Goal: Task Accomplishment & Management: Manage account settings

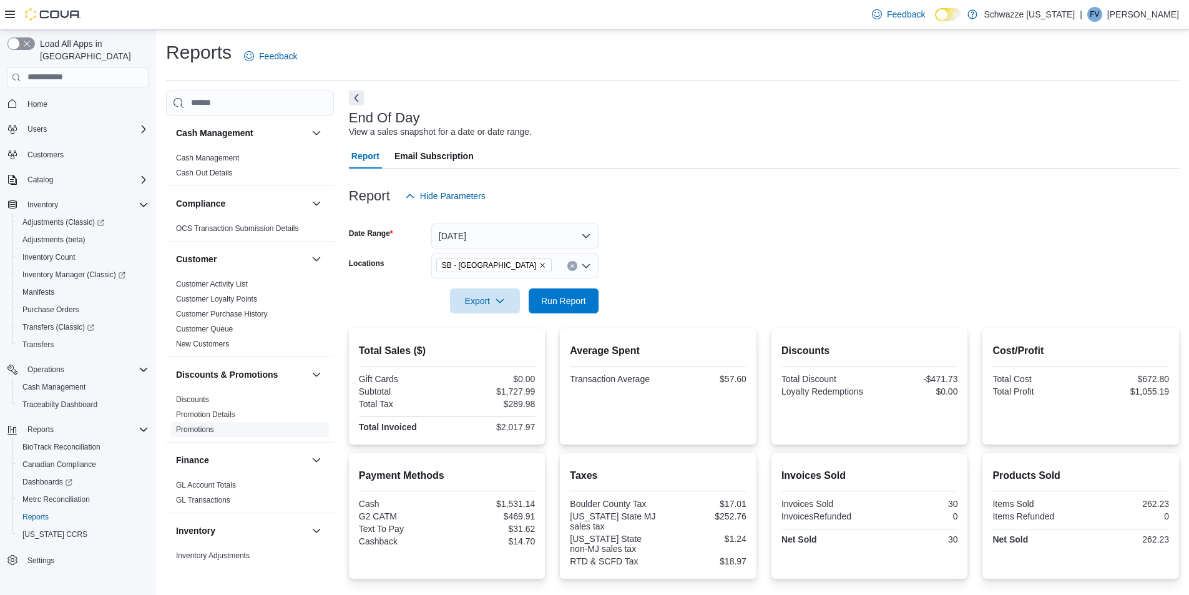
scroll to position [114, 0]
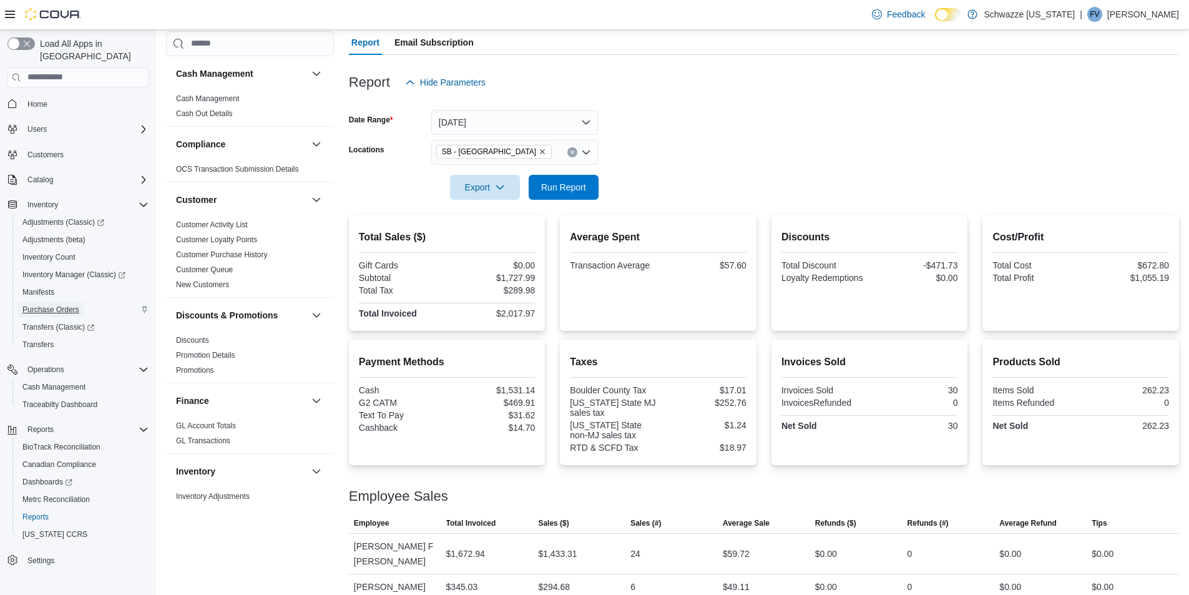
click at [63, 302] on span "Purchase Orders" at bounding box center [50, 309] width 57 height 15
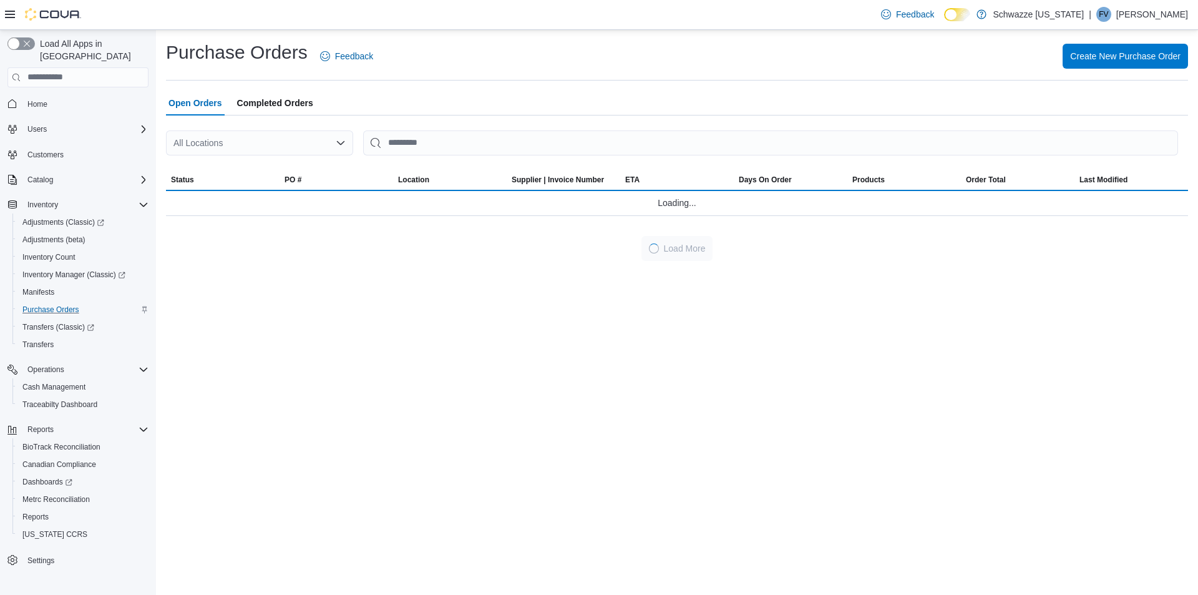
click at [238, 132] on div "All Locations" at bounding box center [259, 142] width 187 height 25
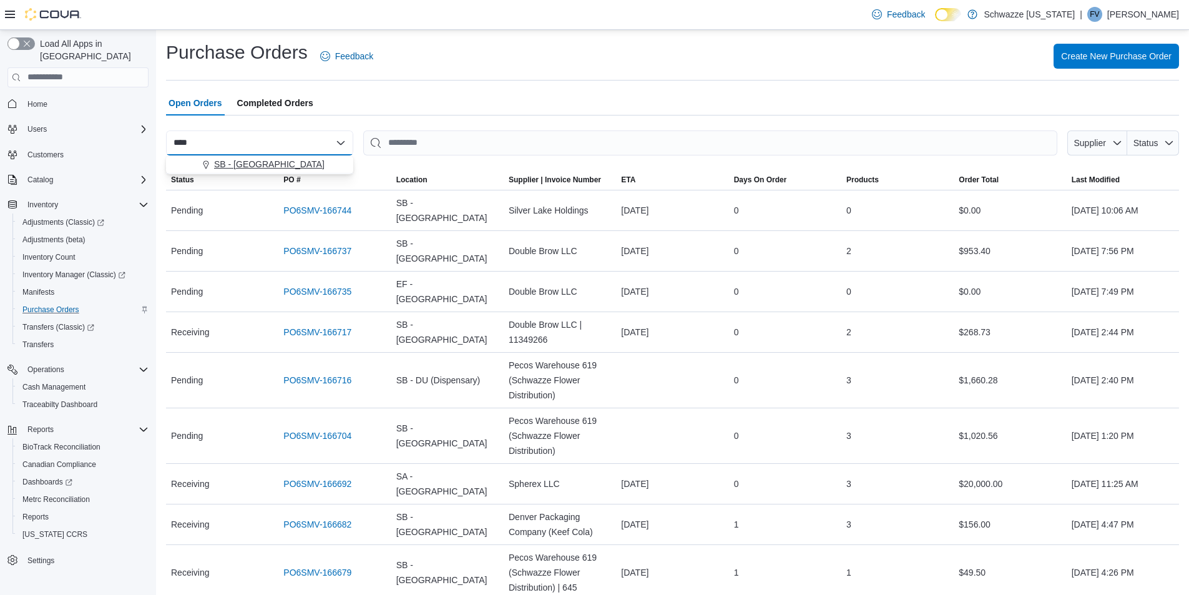
type input "****"
click at [244, 157] on button "SB - [GEOGRAPHIC_DATA]" at bounding box center [259, 164] width 187 height 18
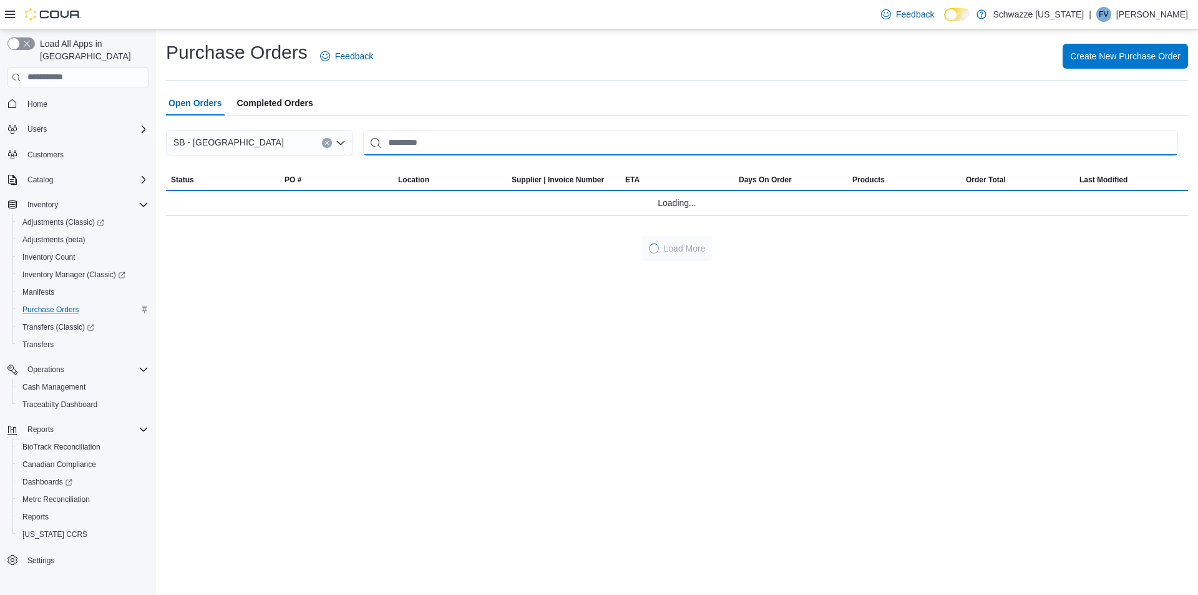
click at [544, 140] on input "This is a search bar. After typing your query, hit enter to filter the results …" at bounding box center [770, 142] width 815 height 25
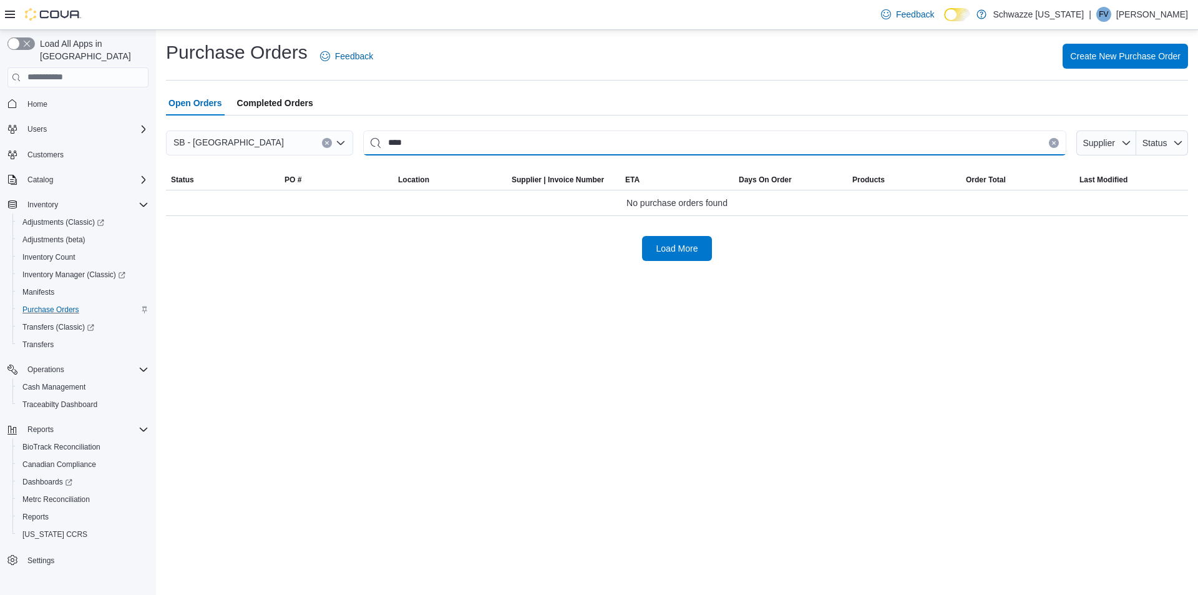
click at [544, 140] on input "****" at bounding box center [714, 142] width 703 height 25
type input "****"
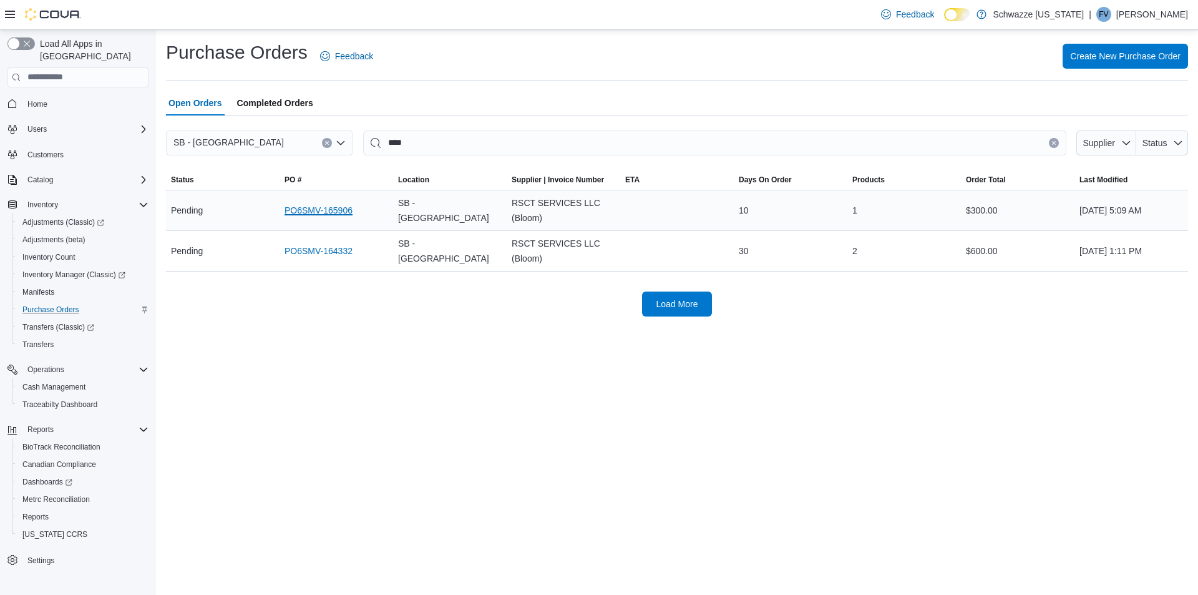
click at [330, 210] on link "PO6SMV-165906" at bounding box center [319, 210] width 68 height 15
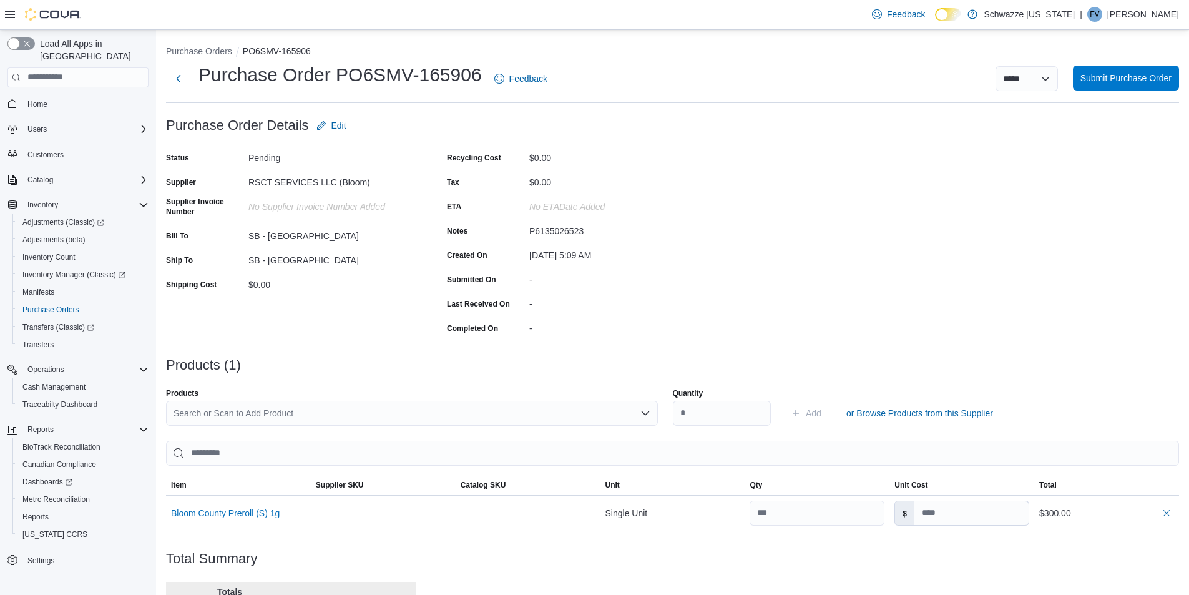
click at [1136, 70] on span "Submit Purchase Order" at bounding box center [1125, 78] width 91 height 25
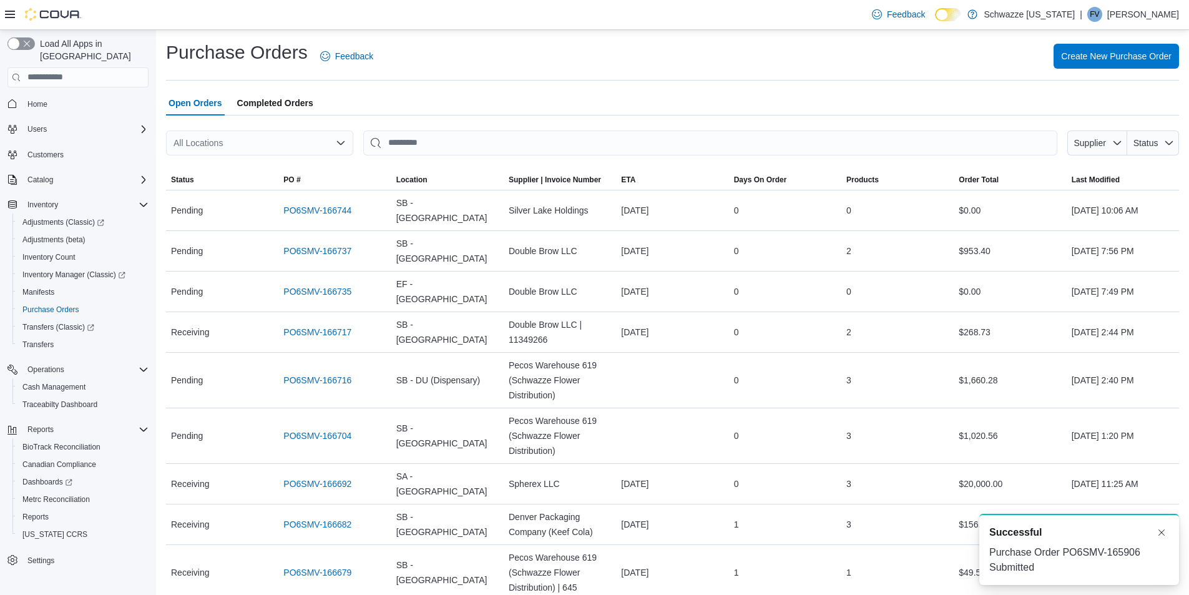
click at [281, 137] on div "All Locations" at bounding box center [259, 142] width 187 height 25
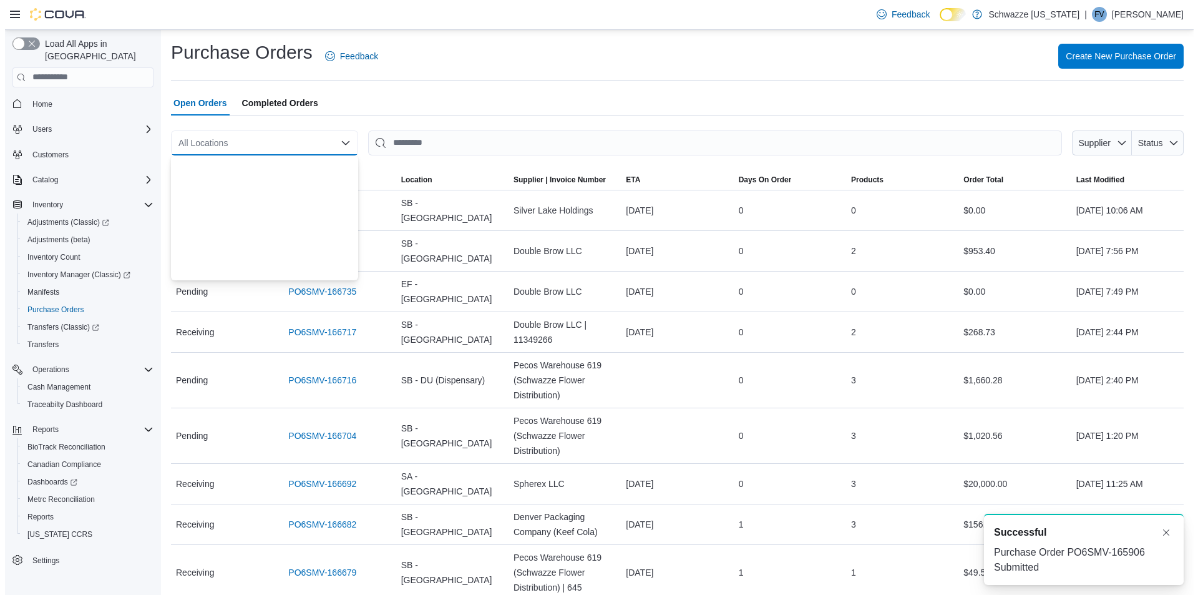
scroll to position [374, 0]
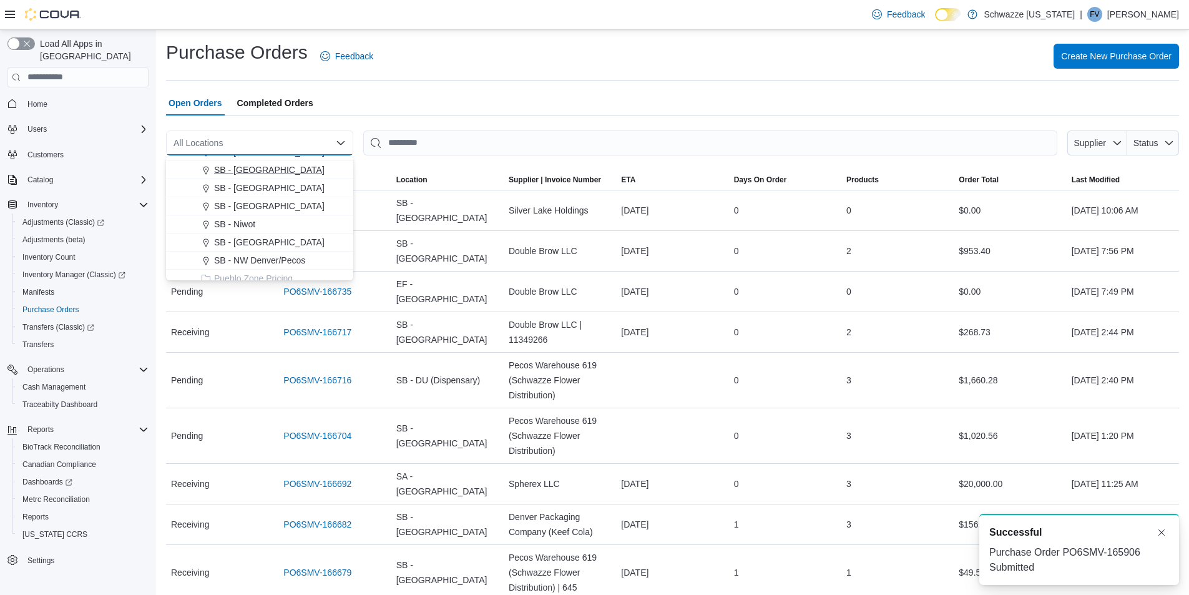
click at [282, 170] on div "SB - [GEOGRAPHIC_DATA]" at bounding box center [266, 169] width 157 height 12
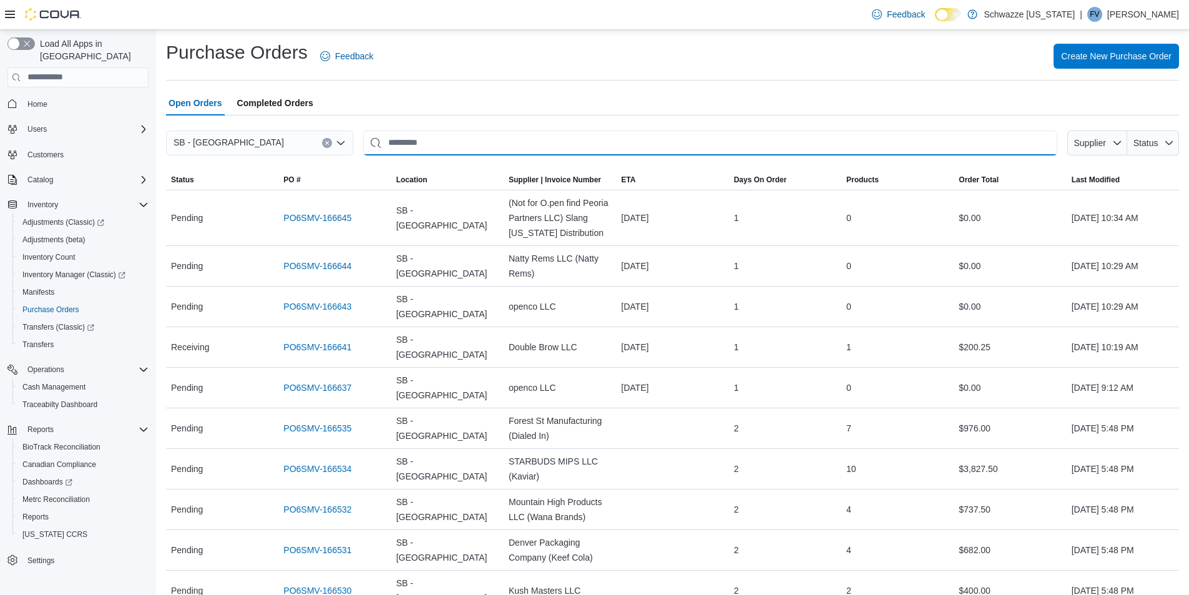
click at [426, 150] on input "This is a search bar. After typing your query, hit enter to filter the results …" at bounding box center [710, 142] width 694 height 25
type input "****"
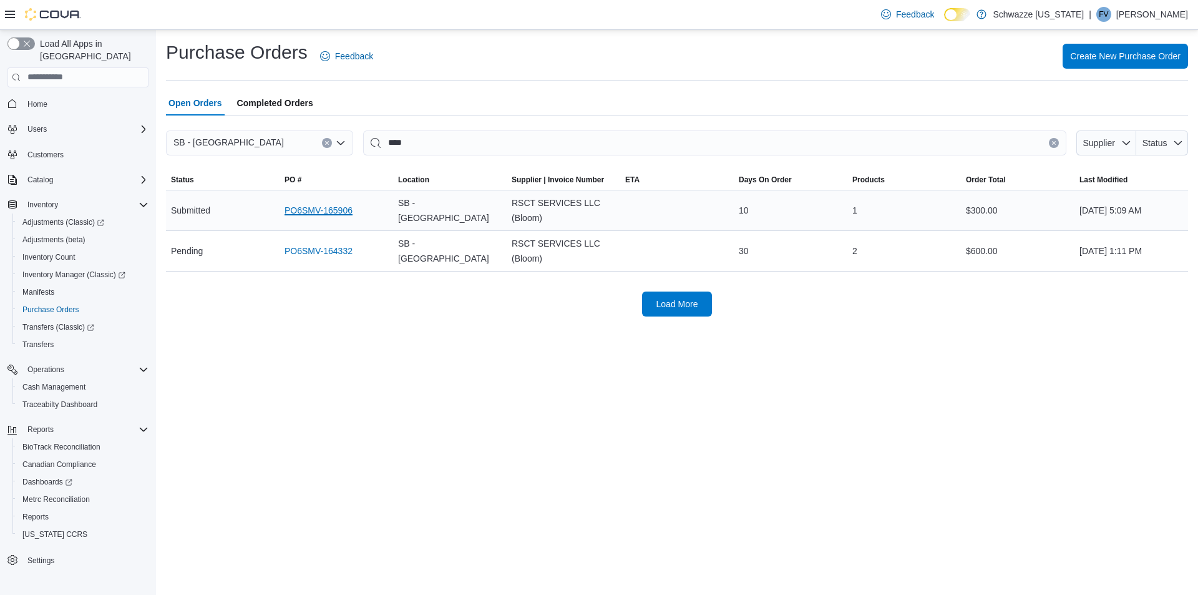
click at [315, 213] on link "PO6SMV-165906" at bounding box center [319, 210] width 68 height 15
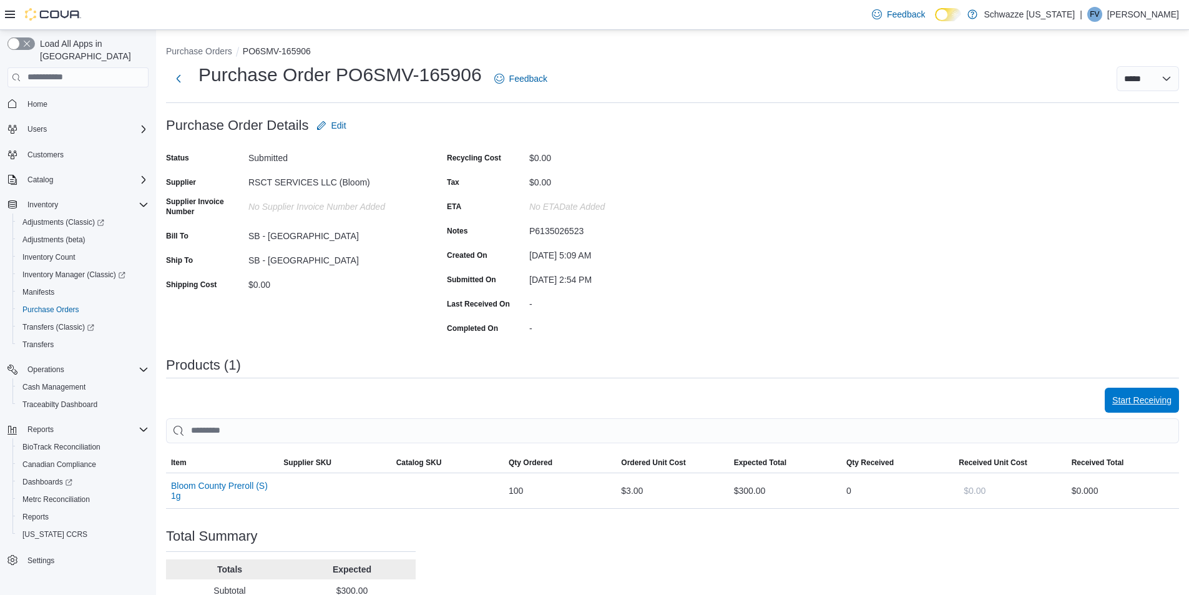
click at [1141, 398] on span "Start Receiving" at bounding box center [1141, 400] width 59 height 12
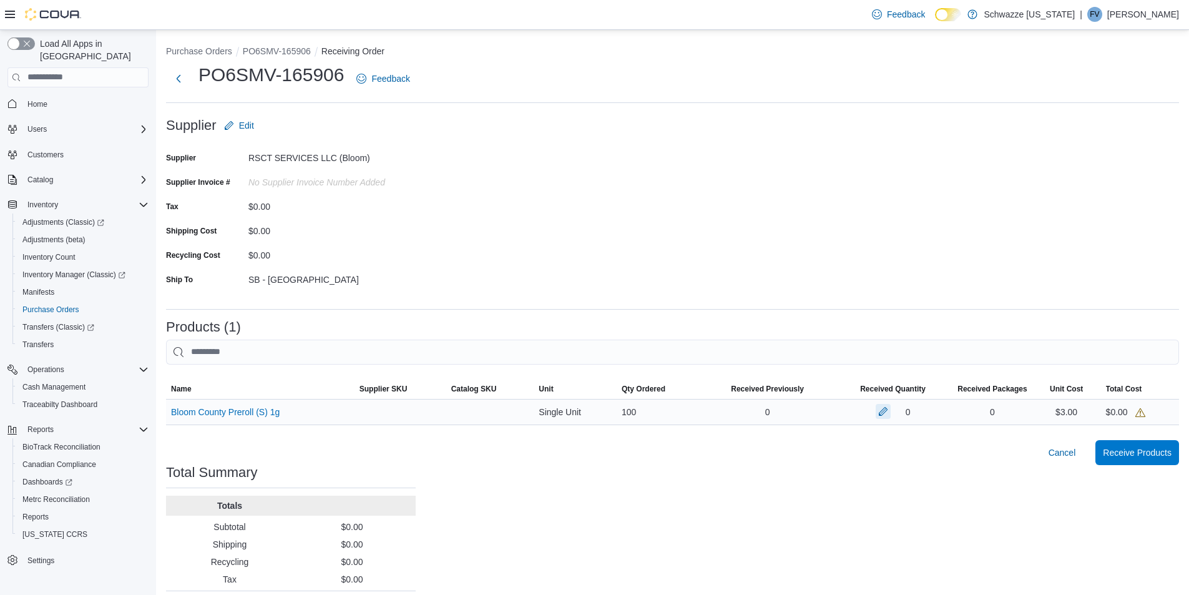
click at [890, 412] on button "button" at bounding box center [883, 411] width 15 height 15
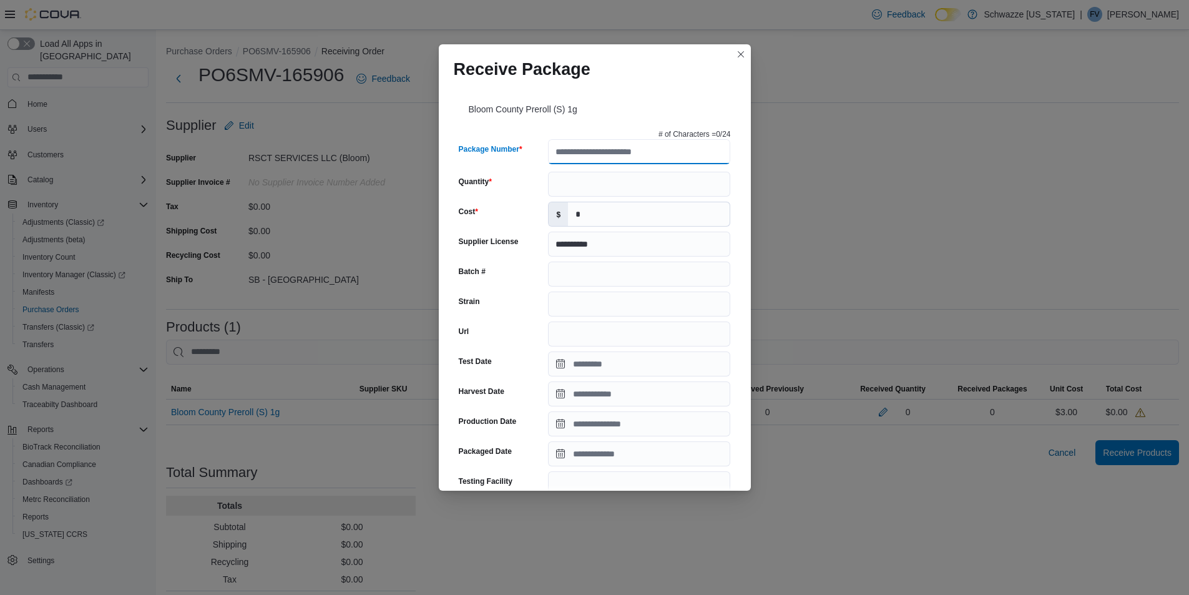
click at [618, 149] on input "Package Number" at bounding box center [639, 151] width 182 height 25
type input "**********"
click at [588, 187] on input "Quantity" at bounding box center [639, 184] width 182 height 25
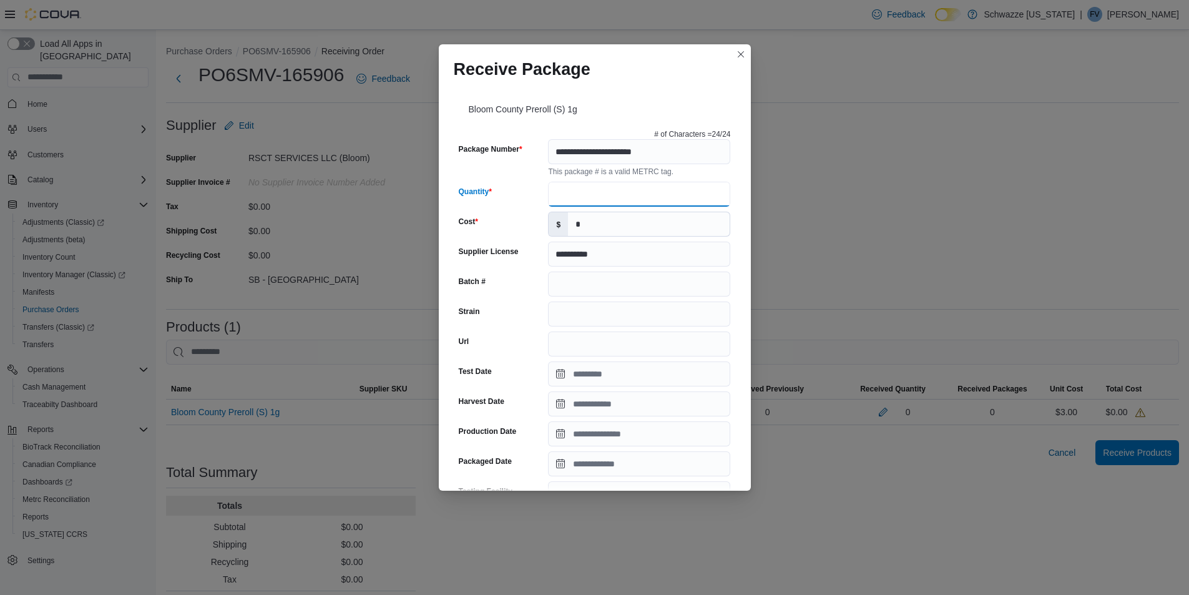
type input "***"
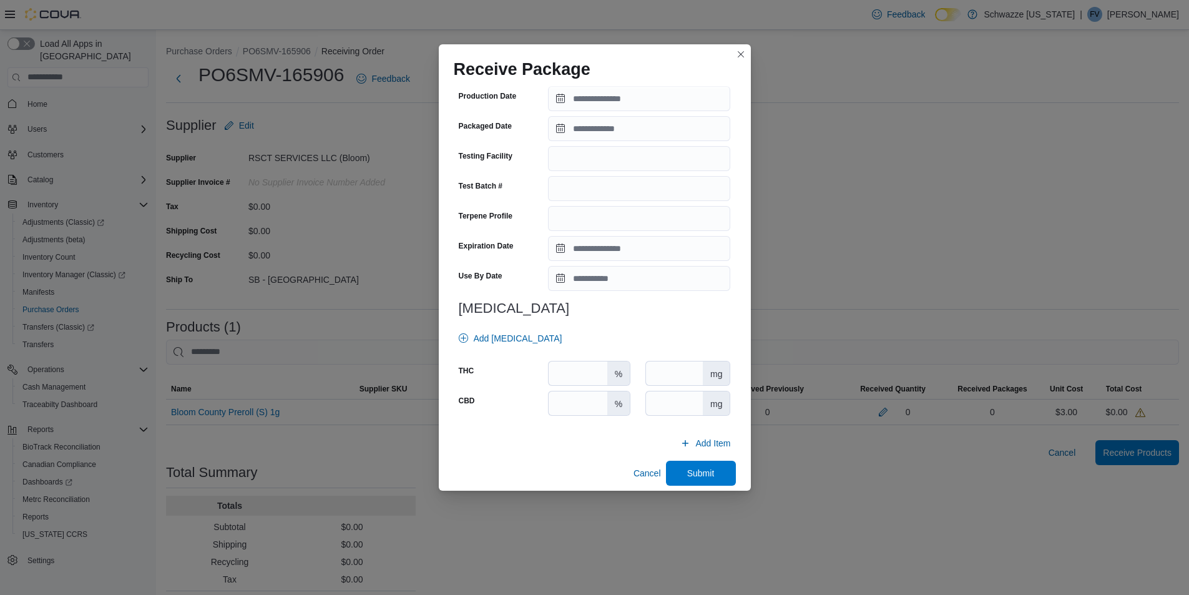
scroll to position [345, 0]
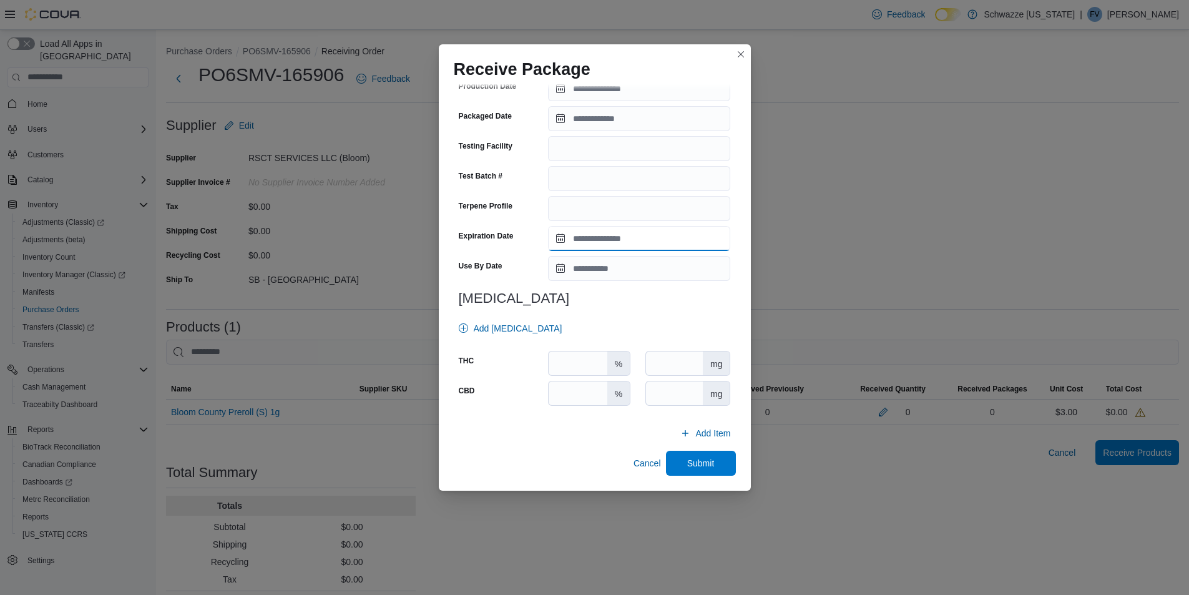
click at [555, 236] on input "Expiration Date" at bounding box center [639, 238] width 182 height 25
click at [597, 260] on div "October" at bounding box center [605, 266] width 65 height 20
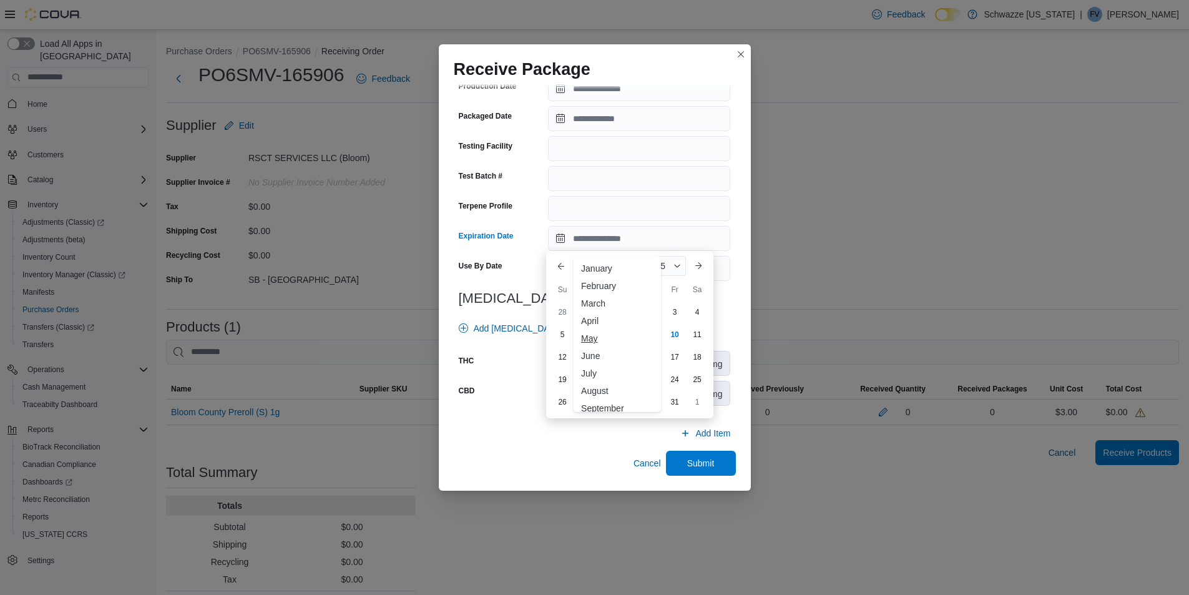
click at [613, 333] on div "May" at bounding box center [617, 338] width 82 height 15
click at [666, 264] on div "2025" at bounding box center [661, 266] width 50 height 20
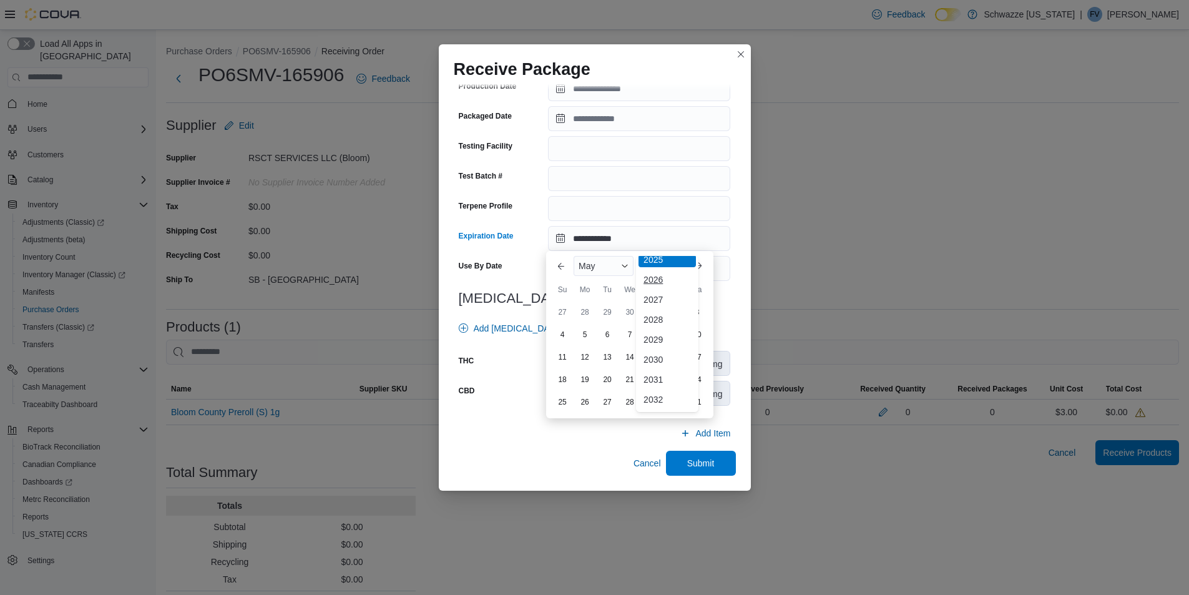
click at [667, 277] on div "2026" at bounding box center [666, 279] width 57 height 15
click at [691, 357] on div "16" at bounding box center [697, 357] width 22 height 22
type input "**********"
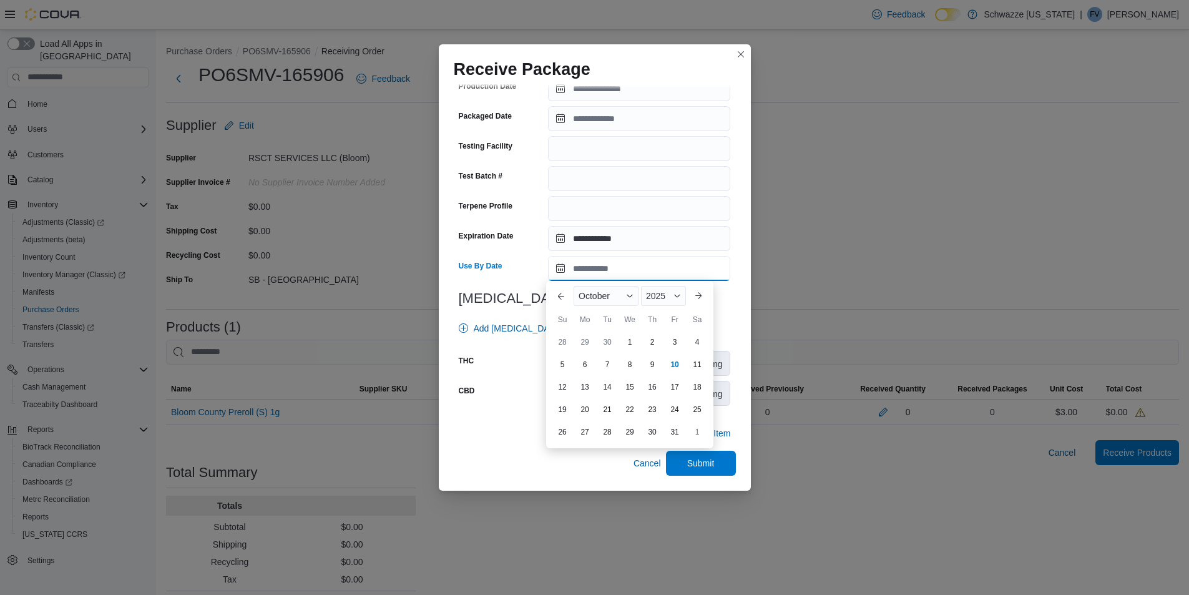
click at [602, 268] on input "Use By Date" at bounding box center [639, 268] width 182 height 25
click at [591, 292] on span "October" at bounding box center [593, 296] width 31 height 10
click at [595, 372] on div "May" at bounding box center [617, 368] width 82 height 15
click at [653, 290] on div "2025" at bounding box center [661, 296] width 50 height 20
click at [663, 303] on div "2026" at bounding box center [666, 309] width 57 height 15
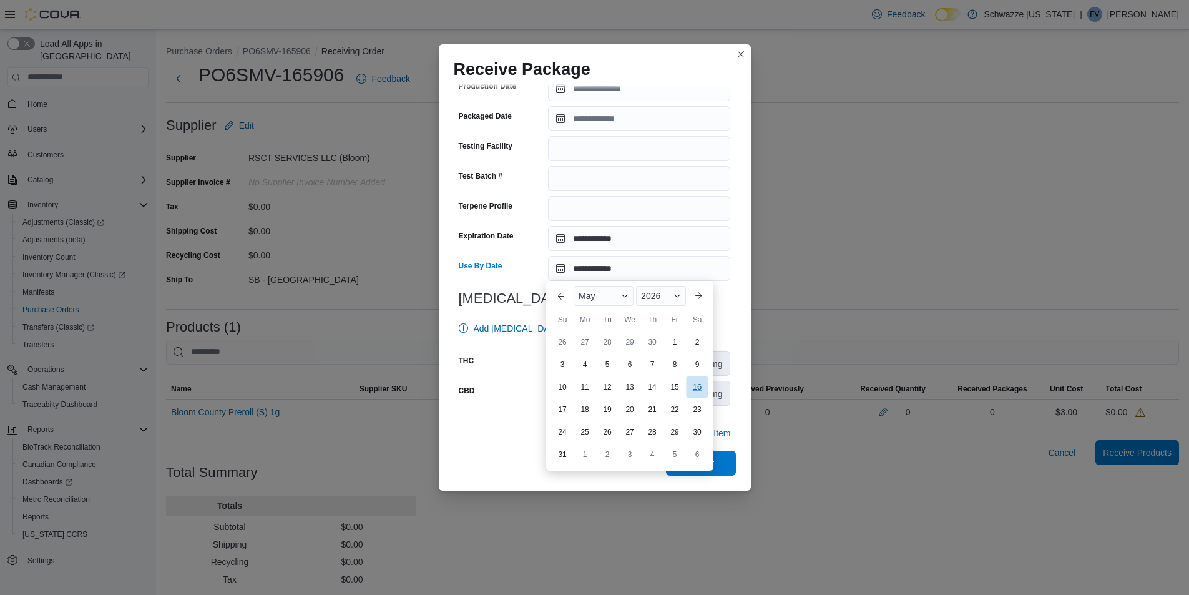
click at [703, 386] on div "16" at bounding box center [697, 387] width 22 height 22
type input "**********"
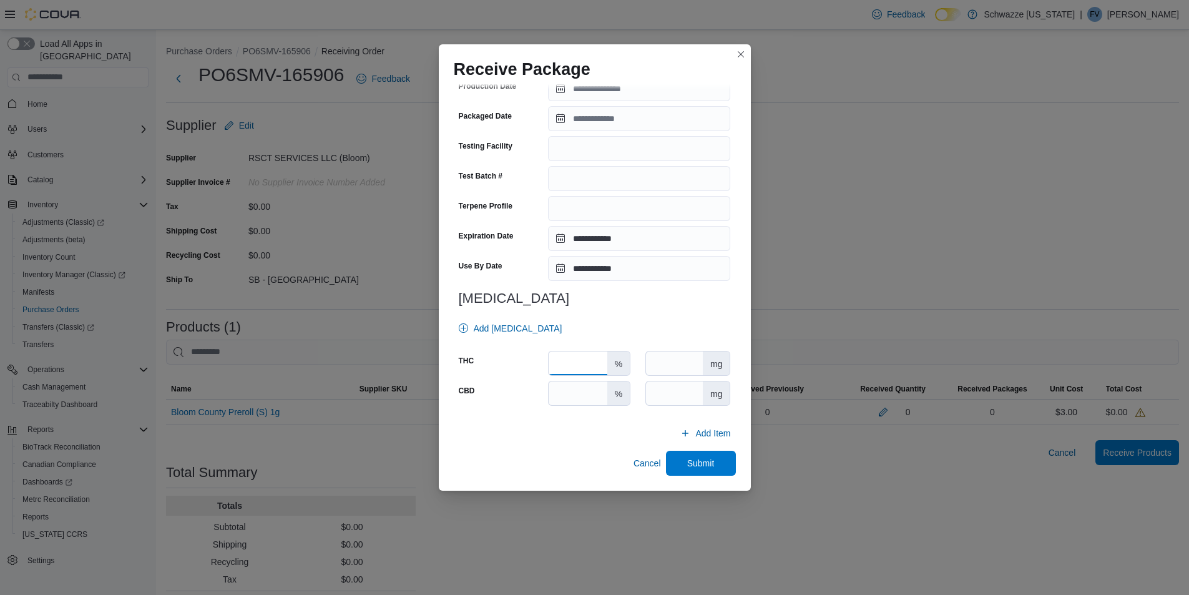
click at [566, 363] on input "number" at bounding box center [578, 363] width 58 height 24
click at [693, 464] on span "Submit" at bounding box center [700, 462] width 27 height 12
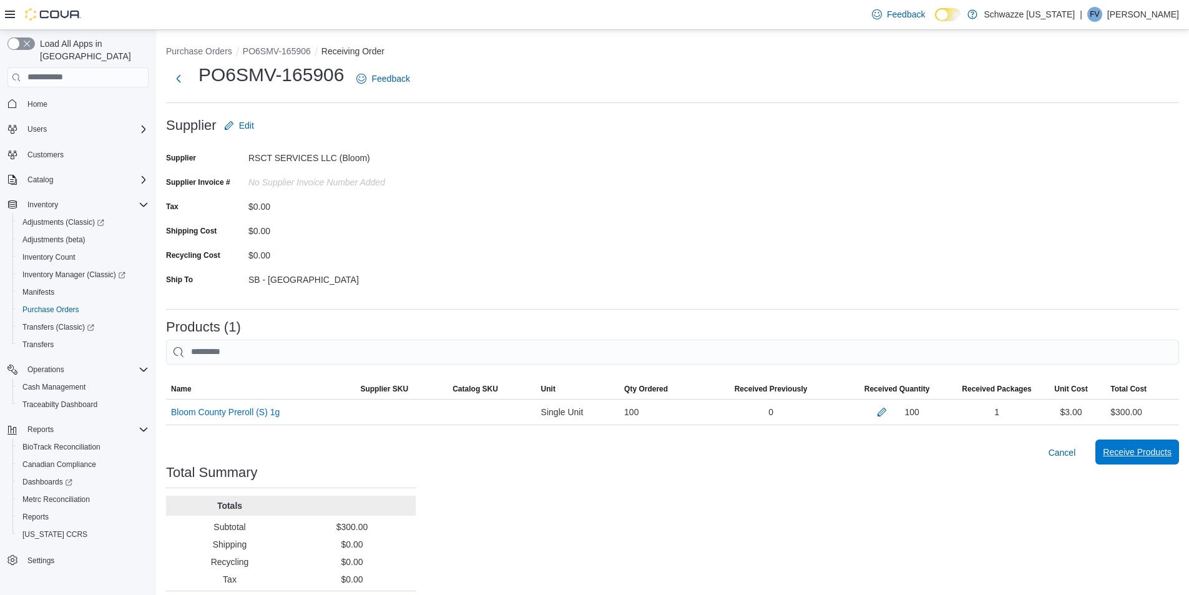
click at [1126, 452] on span "Receive Products" at bounding box center [1137, 452] width 69 height 12
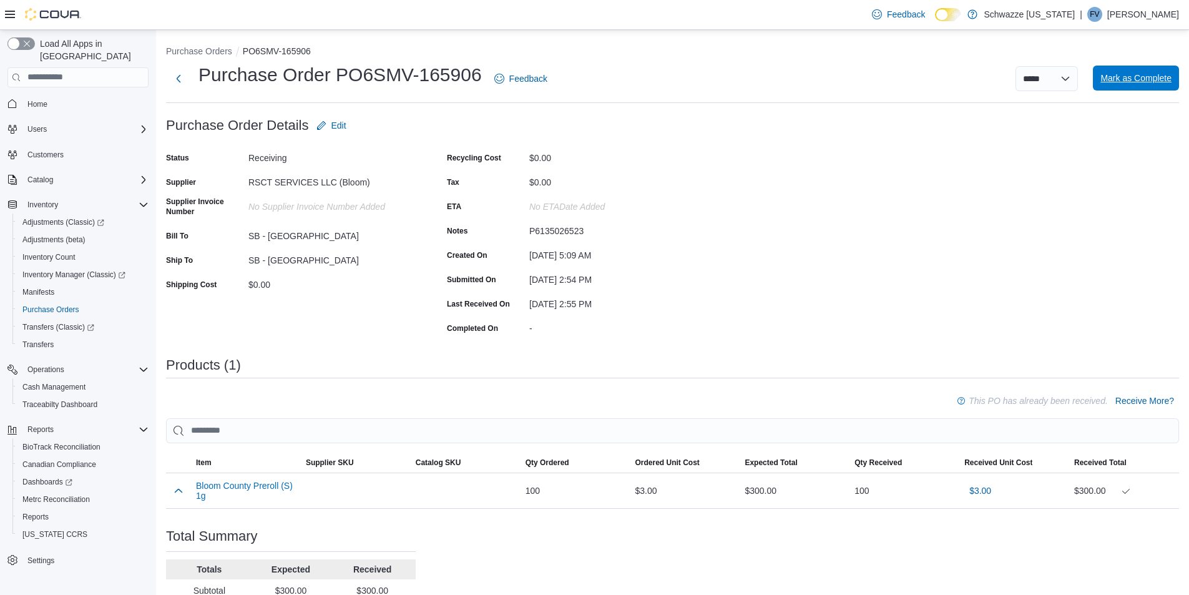
click at [1144, 87] on span "Mark as Complete" at bounding box center [1135, 78] width 71 height 25
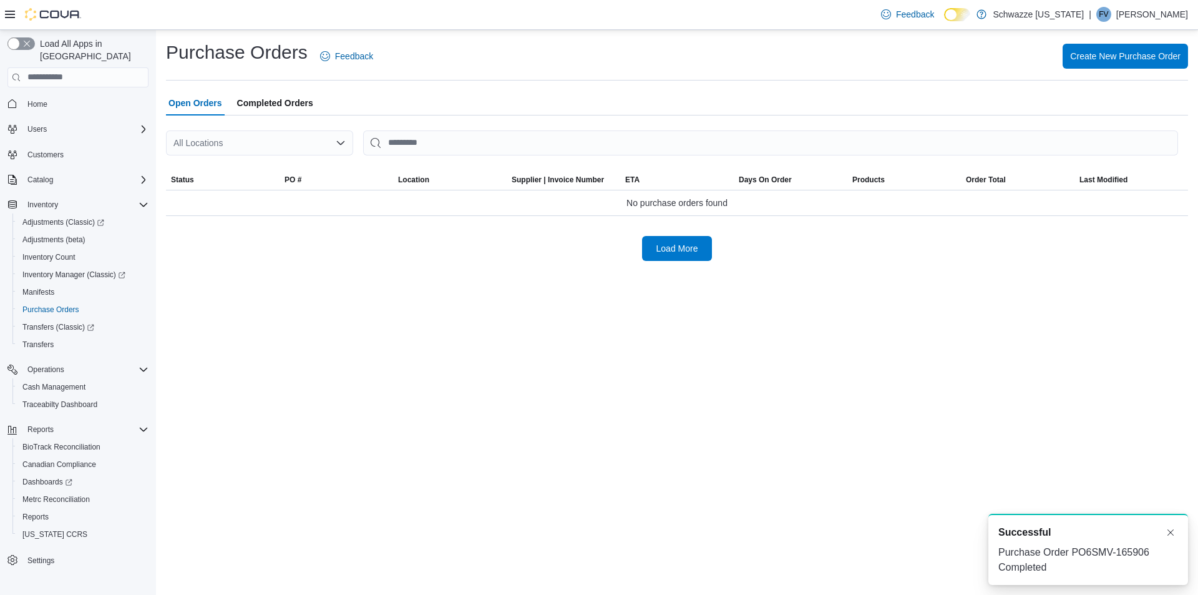
click at [242, 144] on div "All Locations" at bounding box center [259, 142] width 187 height 25
type input "****"
click at [235, 169] on span "SB - [GEOGRAPHIC_DATA]" at bounding box center [269, 164] width 110 height 12
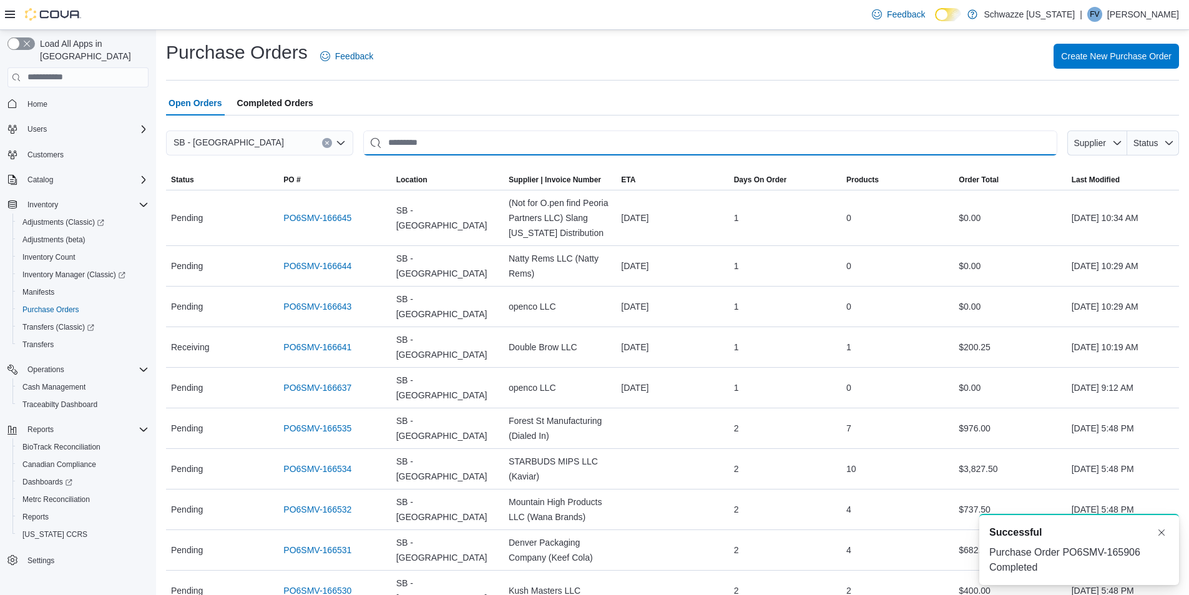
click at [437, 146] on input "This is a search bar. After typing your query, hit enter to filter the results …" at bounding box center [710, 142] width 694 height 25
type input "****"
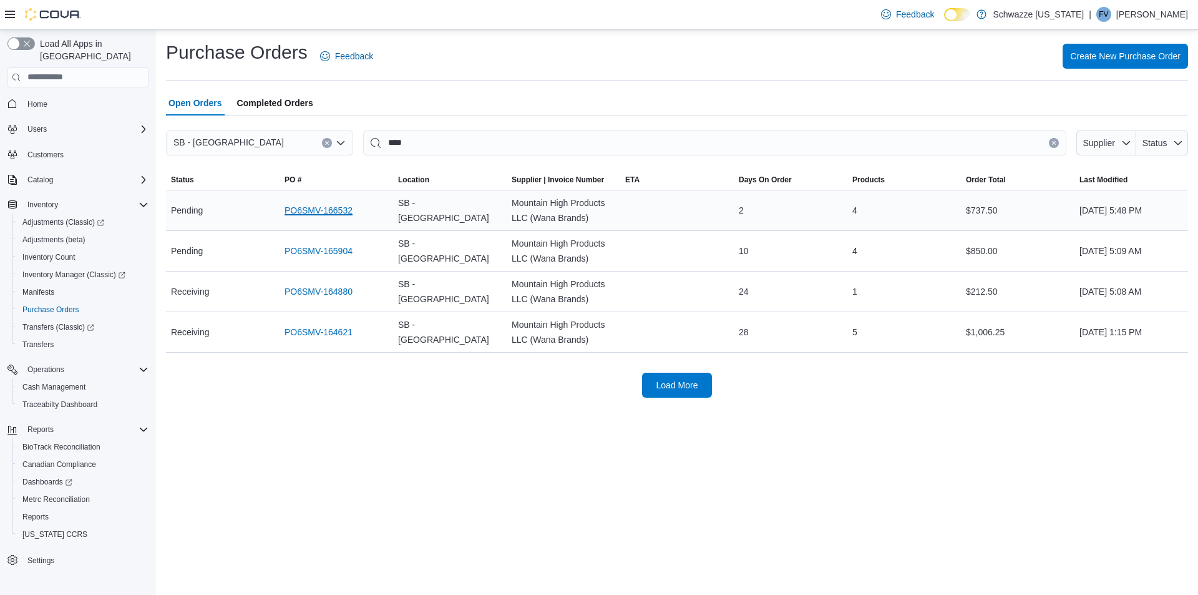
click at [310, 213] on link "PO6SMV-166532" at bounding box center [319, 210] width 68 height 15
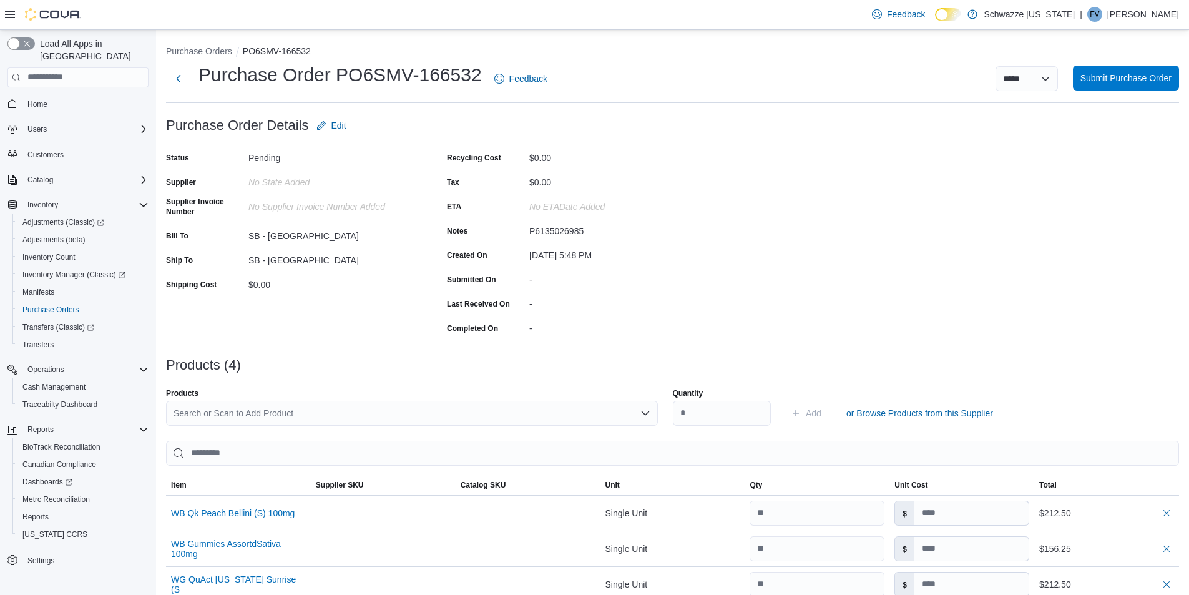
click at [1161, 82] on span "Submit Purchase Order" at bounding box center [1125, 78] width 91 height 12
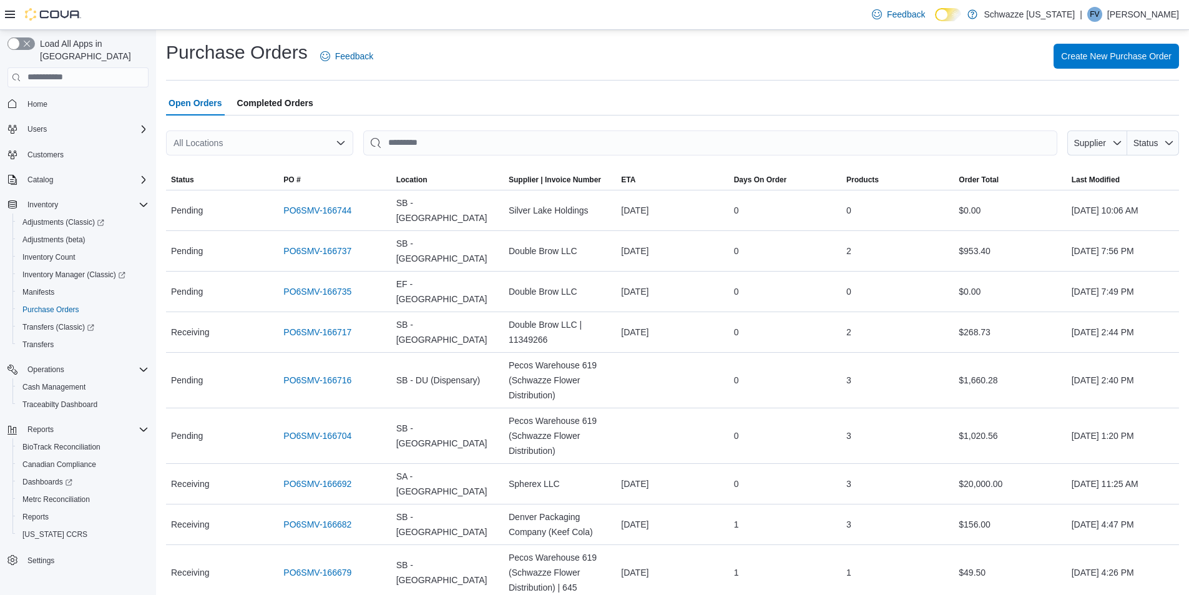
click at [315, 137] on div "All Locations" at bounding box center [259, 142] width 187 height 25
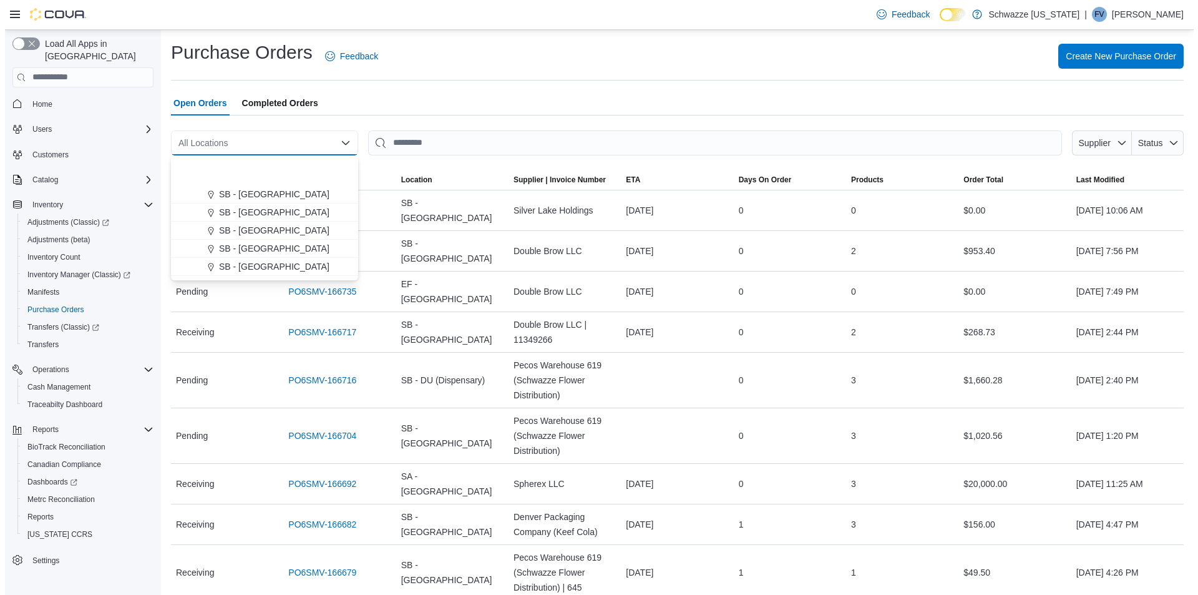
scroll to position [374, 0]
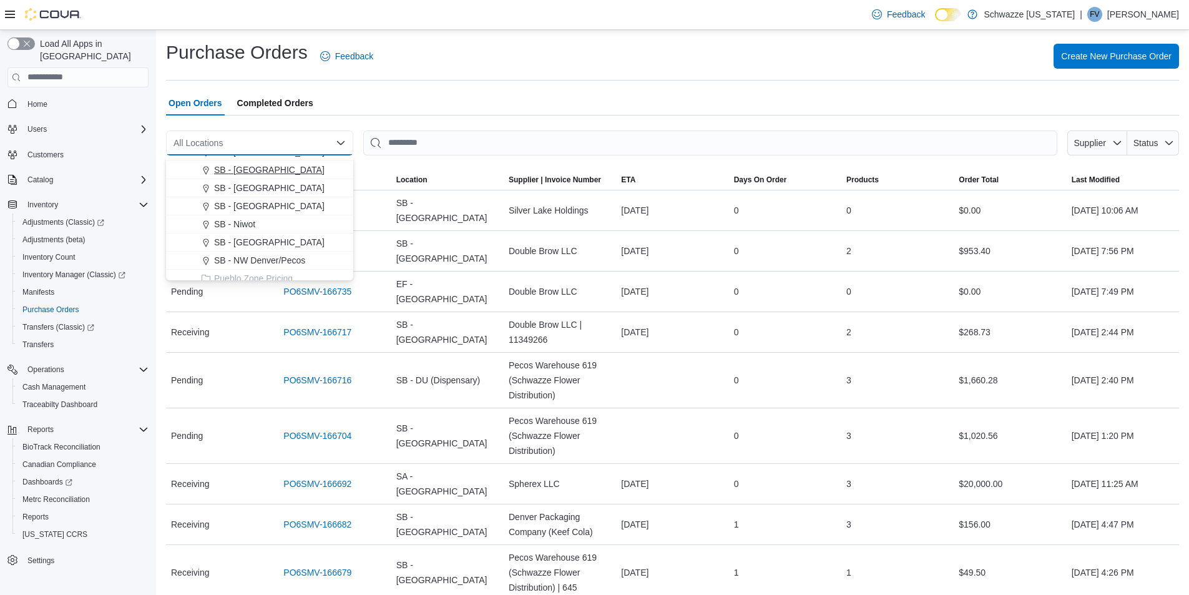
click at [255, 172] on span "SB - [GEOGRAPHIC_DATA]" at bounding box center [269, 169] width 110 height 12
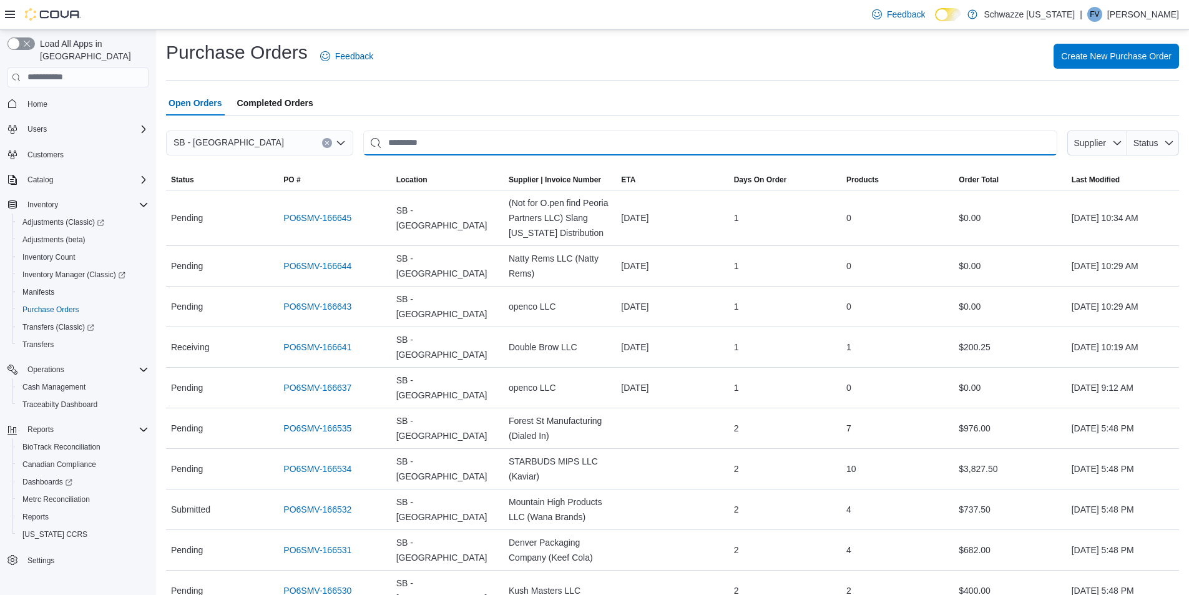
click at [470, 144] on input "This is a search bar. After typing your query, hit enter to filter the results …" at bounding box center [710, 142] width 694 height 25
type input "****"
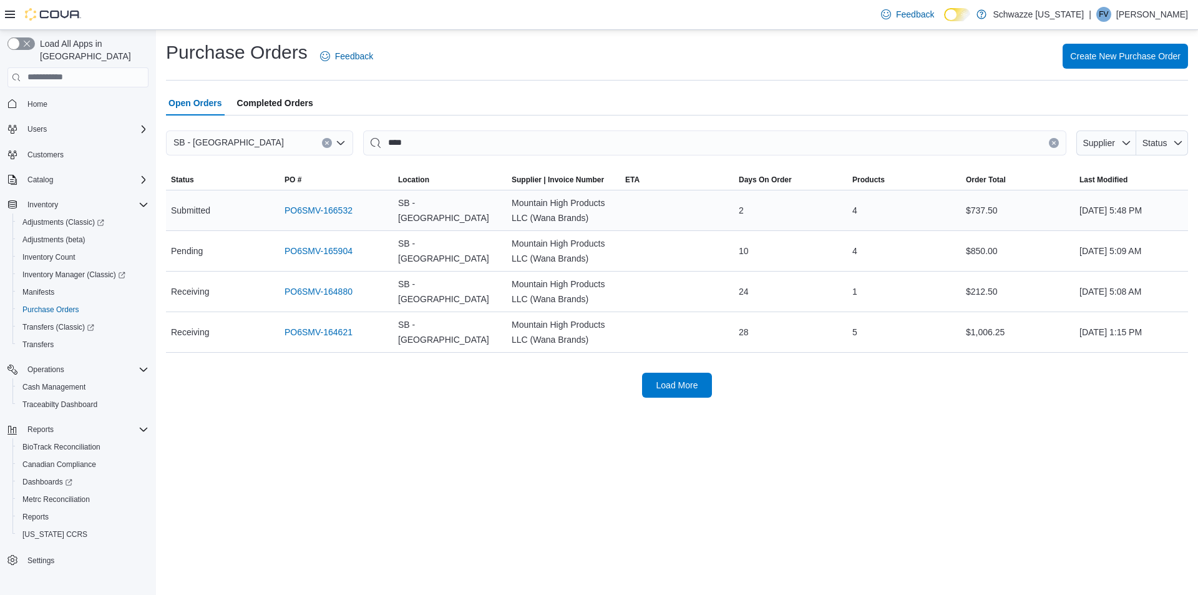
click at [329, 220] on div "PO6SMV-166532" at bounding box center [337, 210] width 114 height 25
click at [328, 215] on link "PO6SMV-166532" at bounding box center [319, 210] width 68 height 15
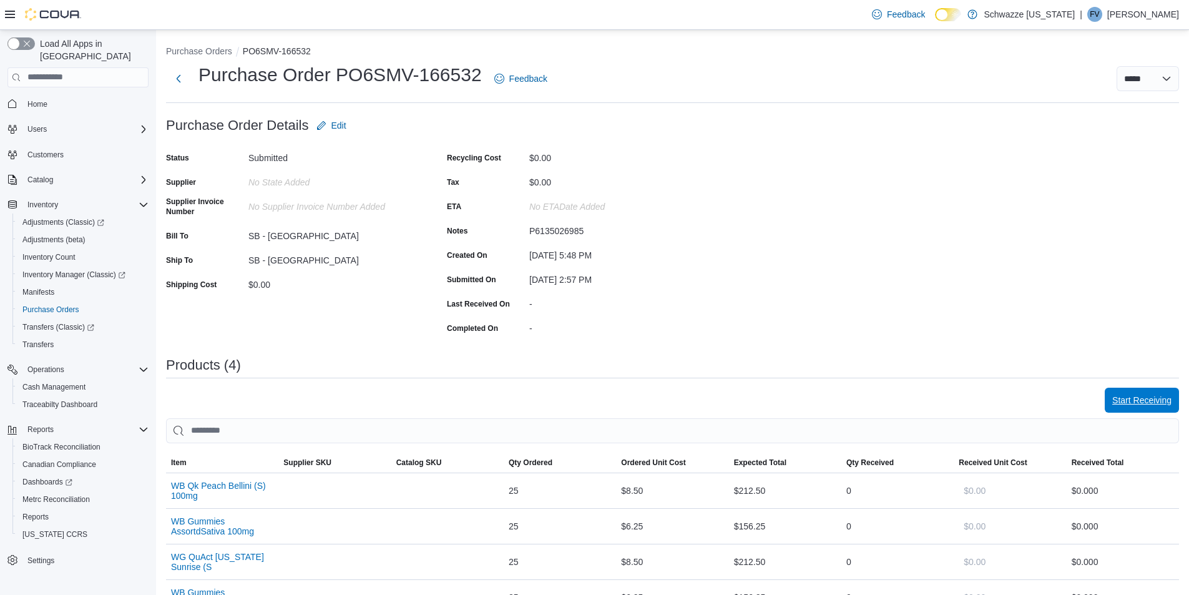
click at [1149, 401] on span "Start Receiving" at bounding box center [1141, 400] width 59 height 12
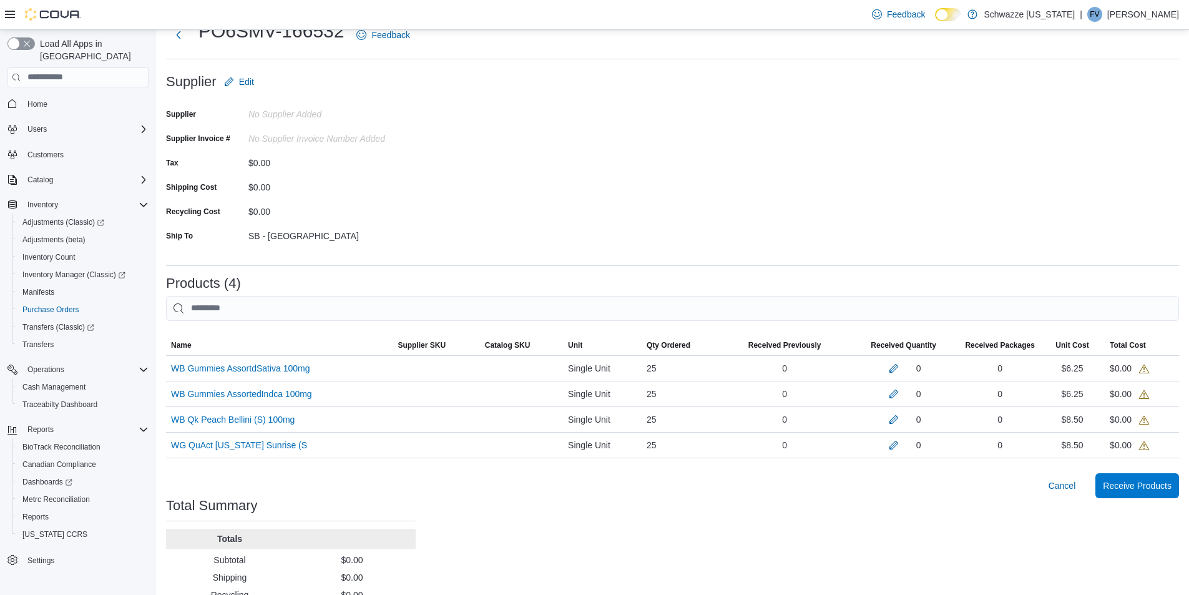
scroll to position [105, 0]
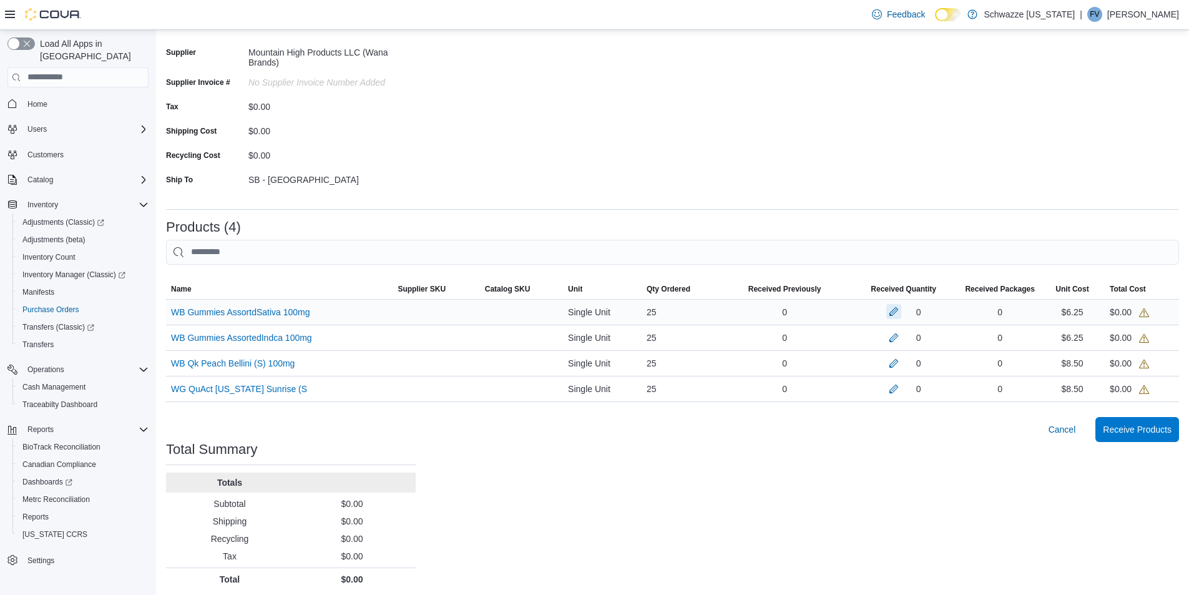
click at [899, 308] on button "button" at bounding box center [893, 311] width 15 height 15
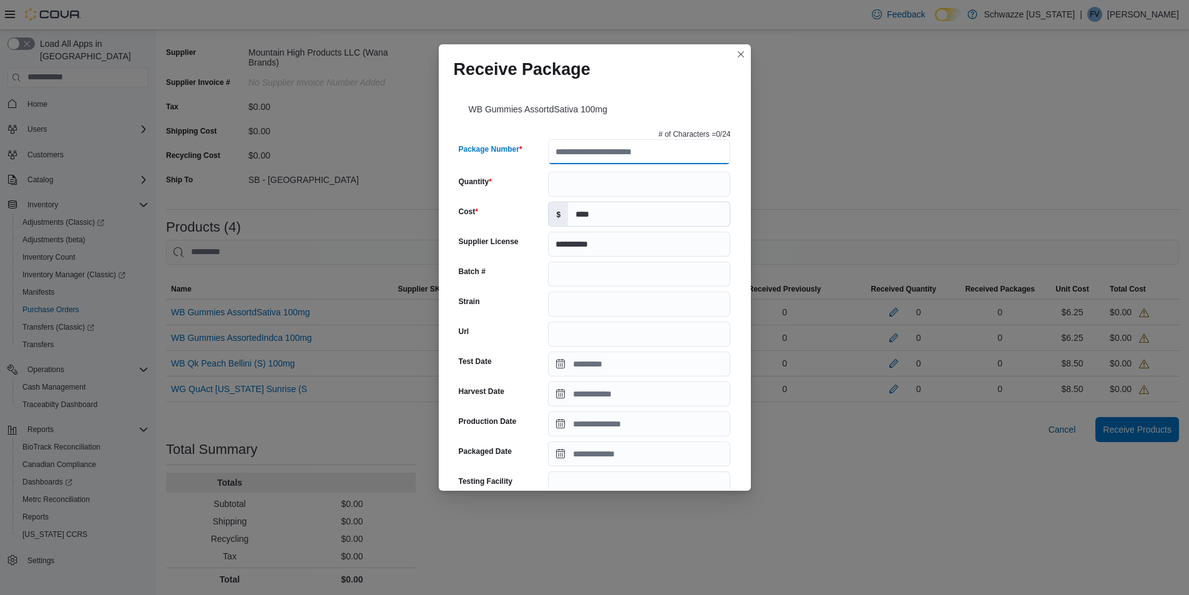
click at [645, 152] on input "Package Number" at bounding box center [639, 151] width 182 height 25
type input "**********"
click at [570, 179] on div "**********" at bounding box center [595, 437] width 282 height 627
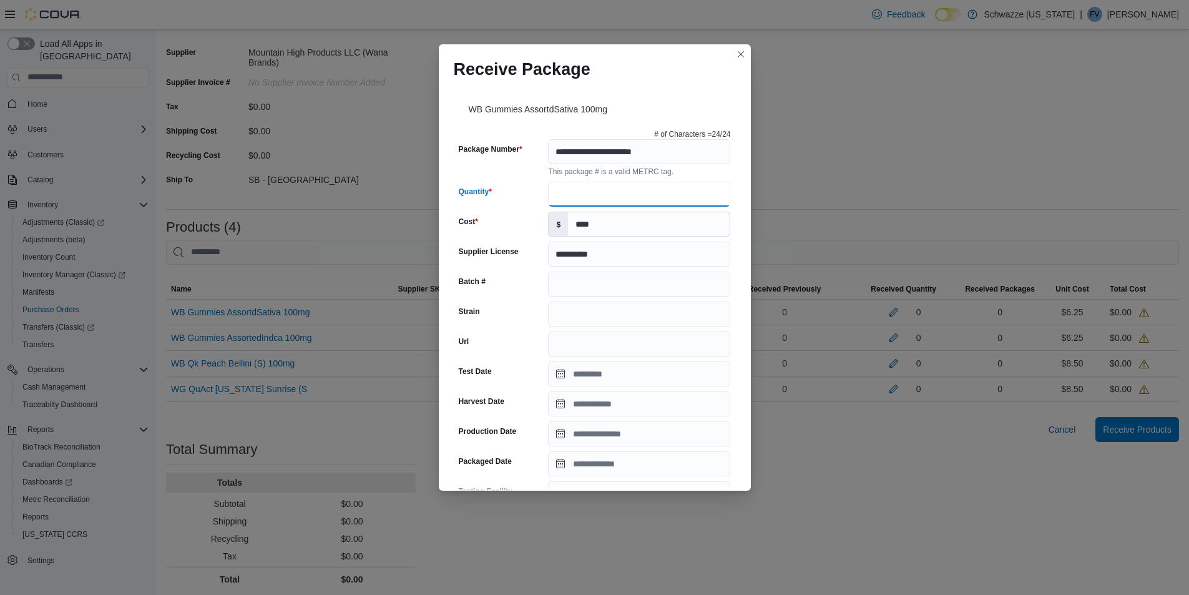
scroll to position [345, 0]
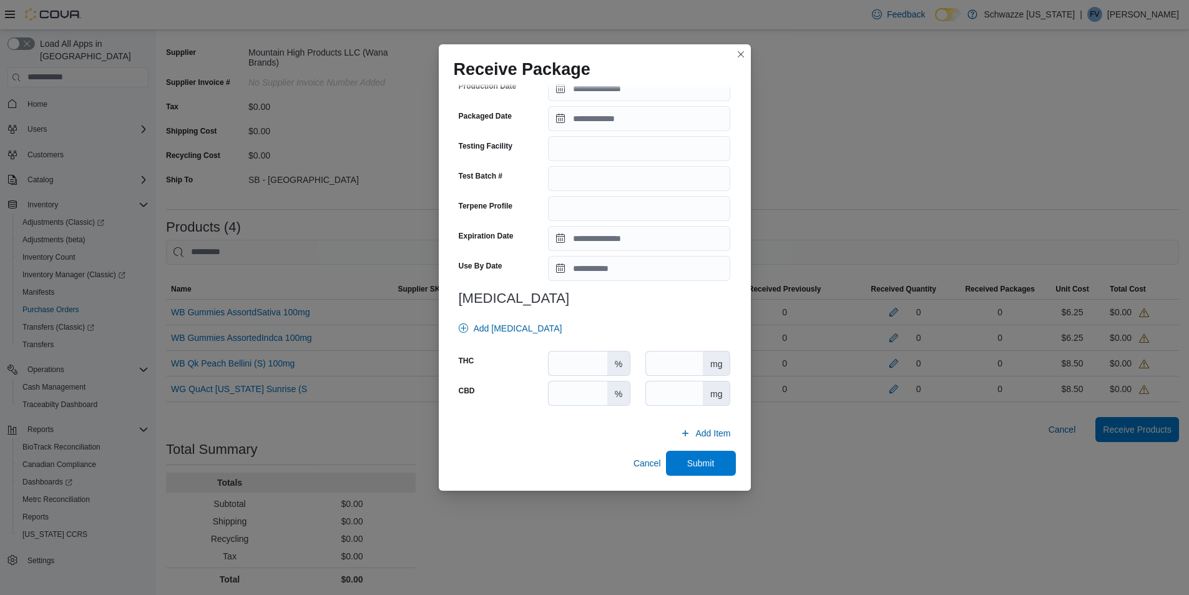
type input "**"
click at [558, 231] on input "Expiration Date" at bounding box center [639, 238] width 182 height 25
click at [593, 266] on span "October" at bounding box center [593, 266] width 31 height 10
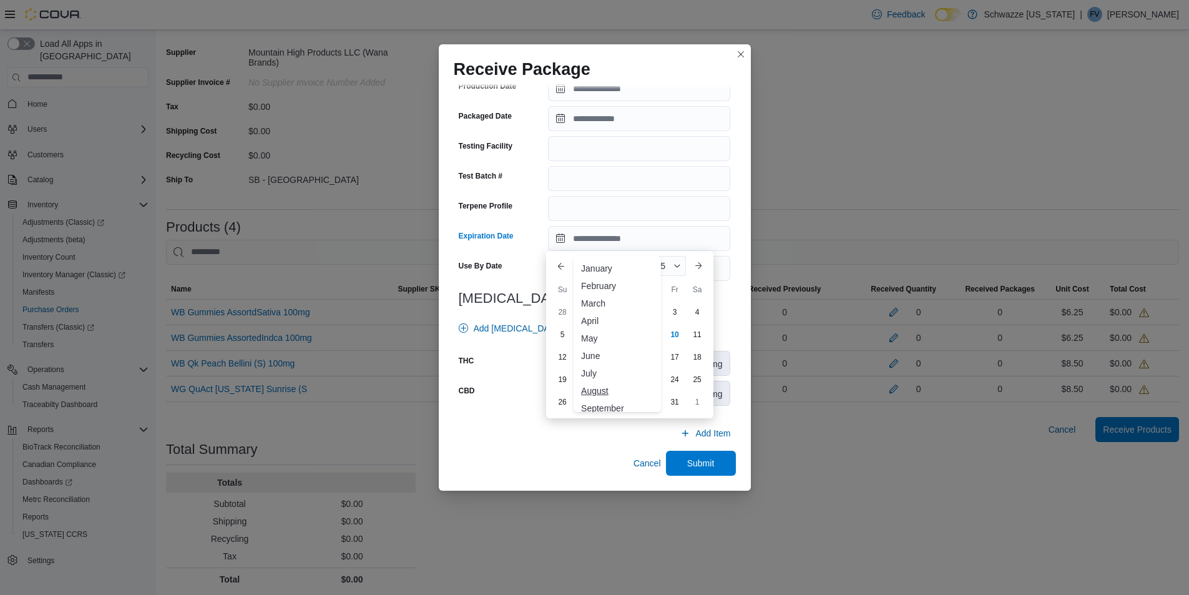
click at [615, 390] on div "August" at bounding box center [617, 390] width 82 height 15
click at [672, 263] on div "2025" at bounding box center [663, 266] width 46 height 20
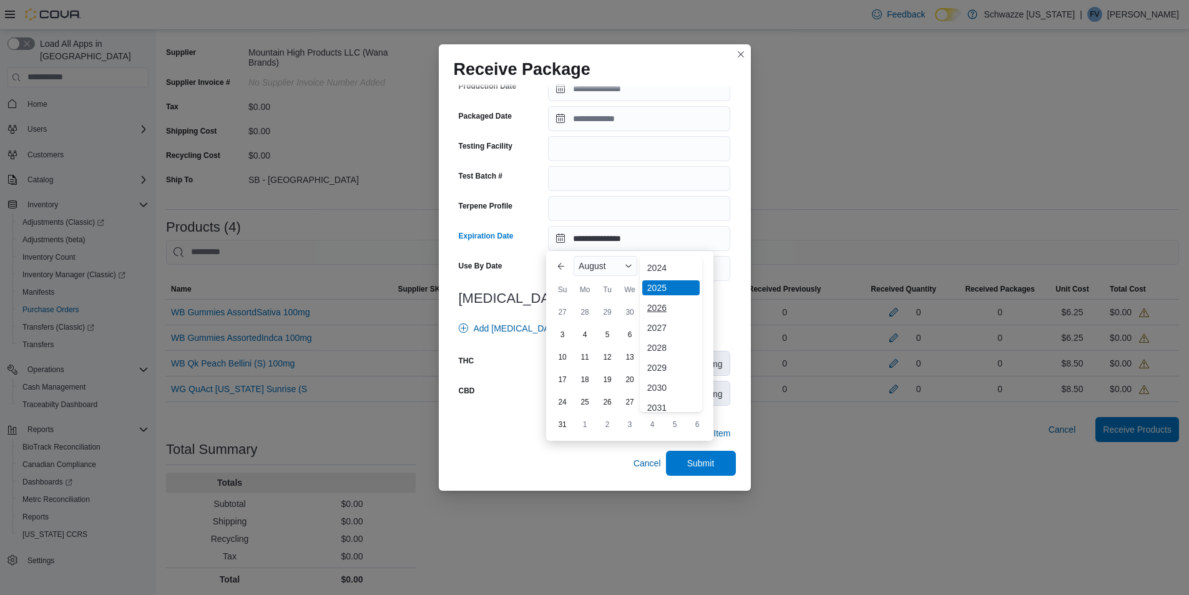
scroll to position [149, 0]
click at [666, 274] on div "2026" at bounding box center [670, 279] width 57 height 15
click at [612, 331] on div "4" at bounding box center [607, 335] width 22 height 22
type input "**********"
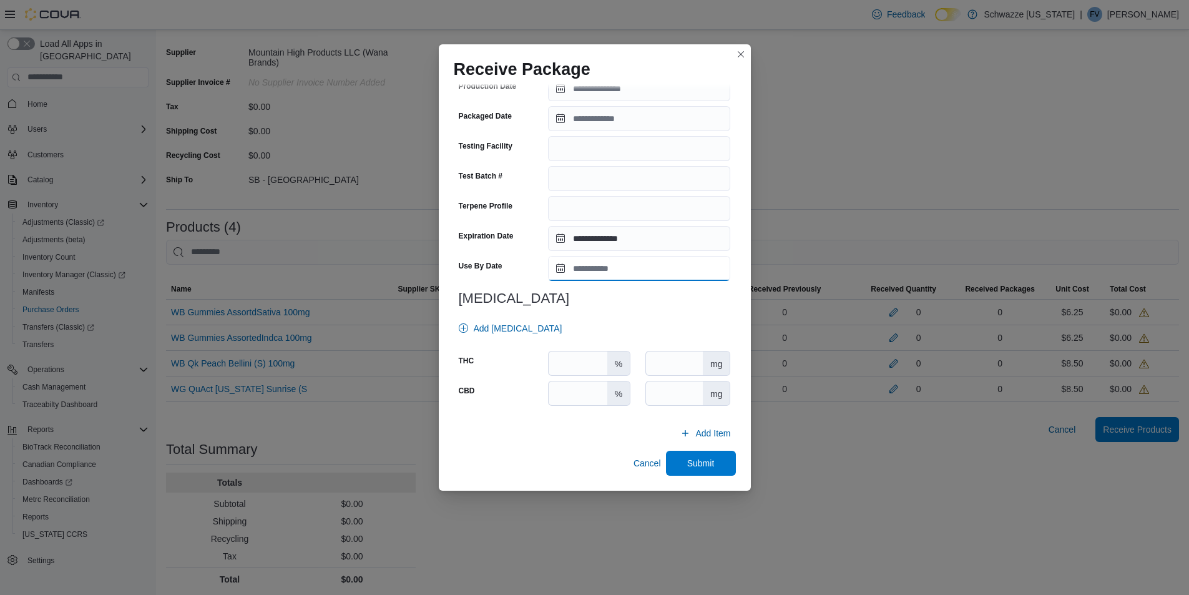
drag, startPoint x: 612, startPoint y: 272, endPoint x: 608, endPoint y: 278, distance: 6.4
click at [612, 271] on input "Use By Date" at bounding box center [639, 268] width 182 height 25
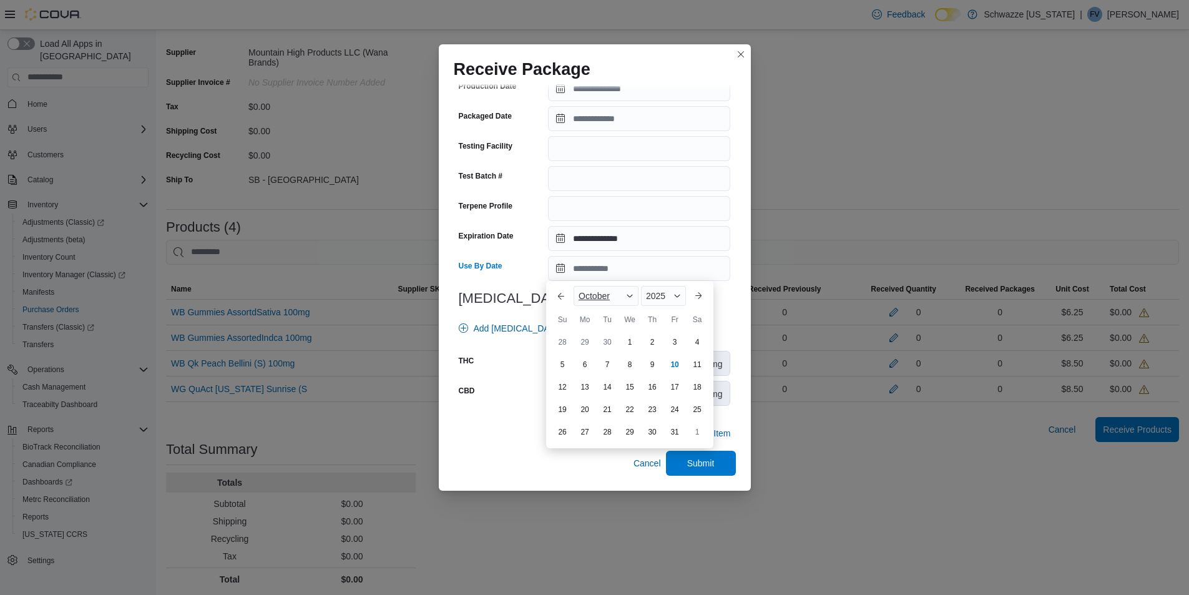
click at [583, 296] on span "October" at bounding box center [593, 296] width 31 height 10
click at [605, 417] on div "August" at bounding box center [617, 420] width 82 height 15
click at [656, 298] on span "2025" at bounding box center [654, 296] width 19 height 10
click at [656, 310] on div "2026" at bounding box center [670, 309] width 57 height 15
click at [613, 361] on div "4" at bounding box center [607, 365] width 22 height 22
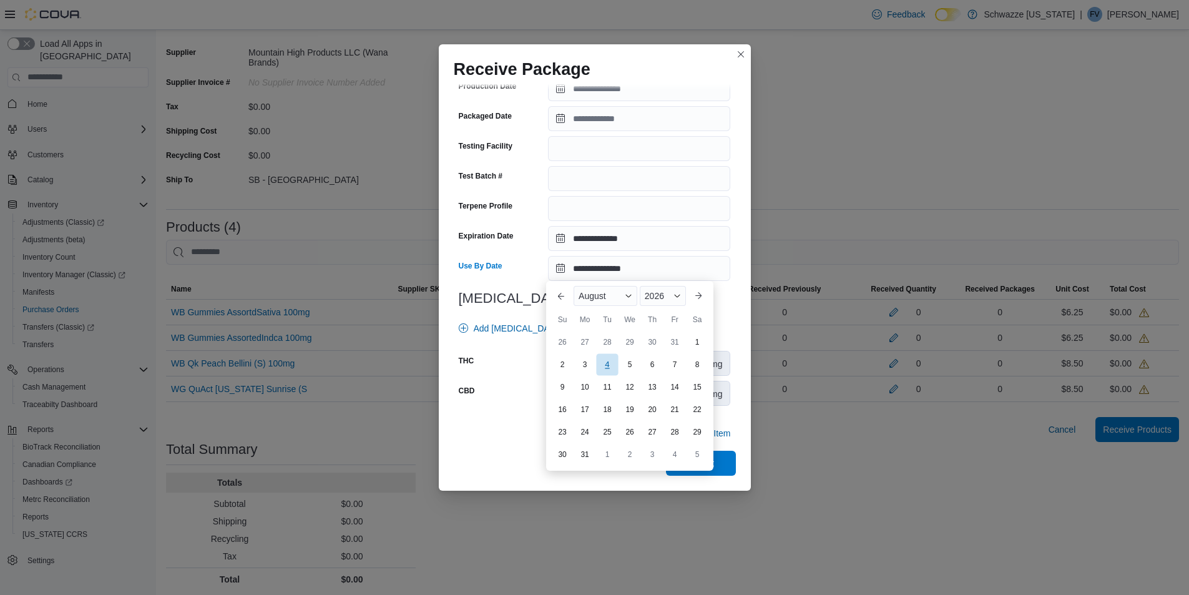
type input "**********"
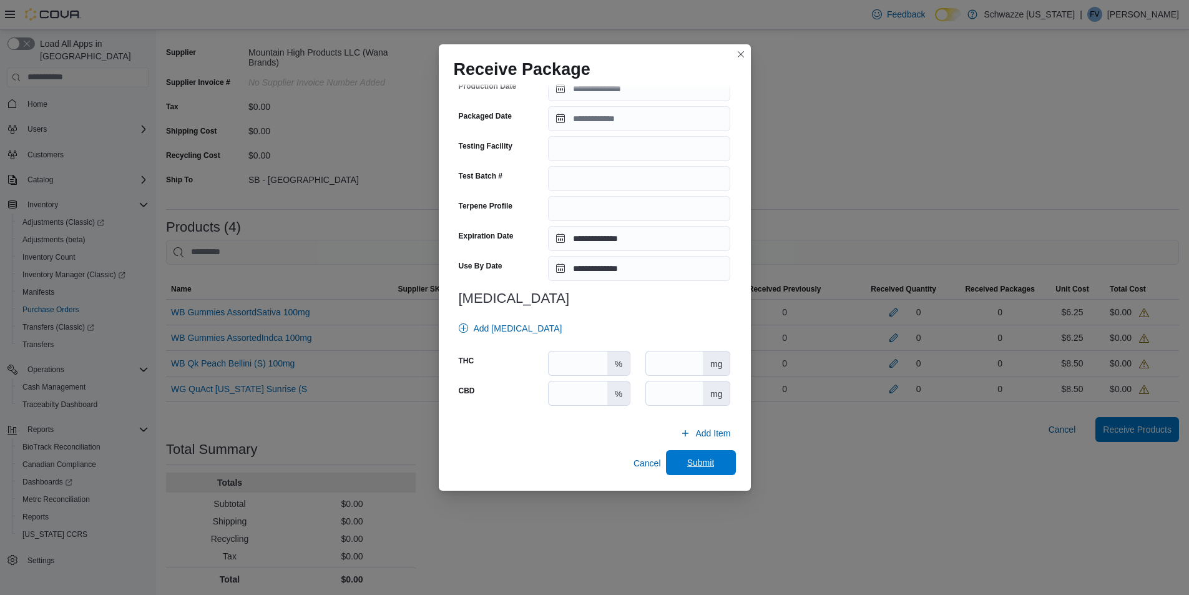
click at [709, 470] on span "Submit" at bounding box center [700, 462] width 55 height 25
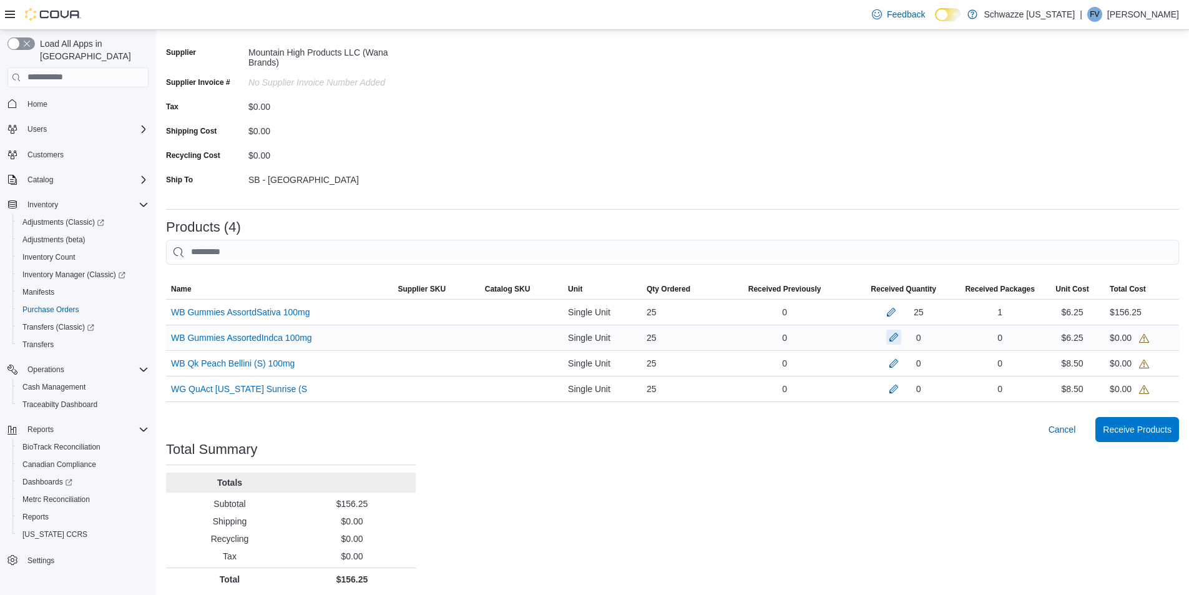
click at [901, 339] on button "button" at bounding box center [893, 336] width 15 height 15
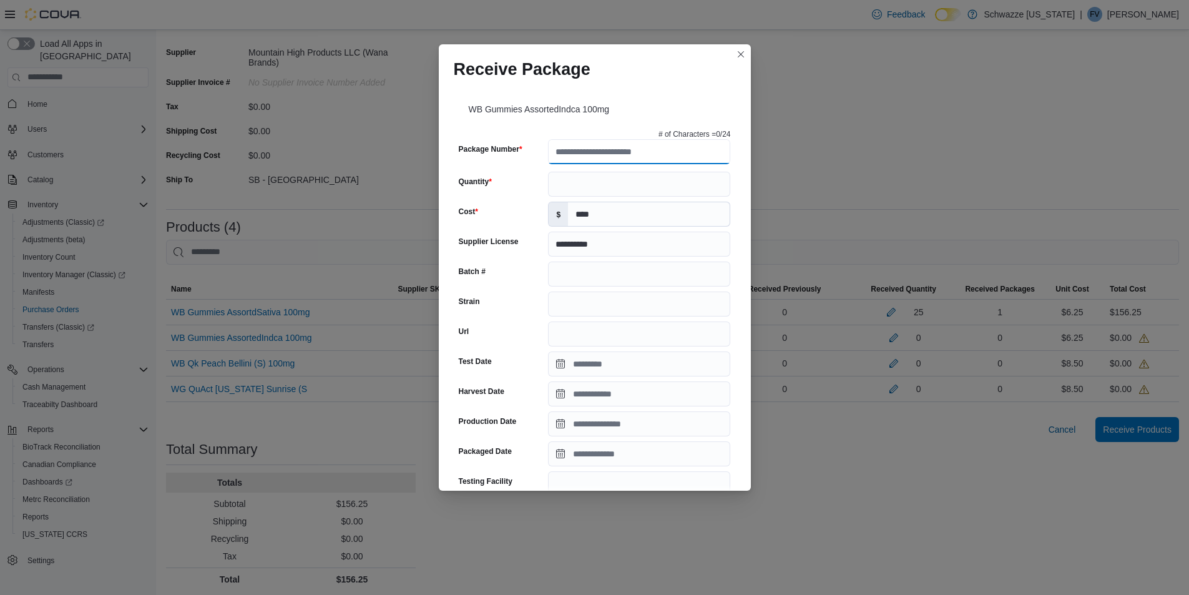
click at [655, 158] on input "Package Number" at bounding box center [639, 151] width 182 height 25
drag, startPoint x: 655, startPoint y: 158, endPoint x: 653, endPoint y: 167, distance: 9.4
click at [653, 167] on div "**********" at bounding box center [595, 437] width 282 height 627
click at [688, 144] on input "Package Number" at bounding box center [639, 151] width 182 height 25
click at [580, 177] on input "Quantity" at bounding box center [639, 184] width 182 height 25
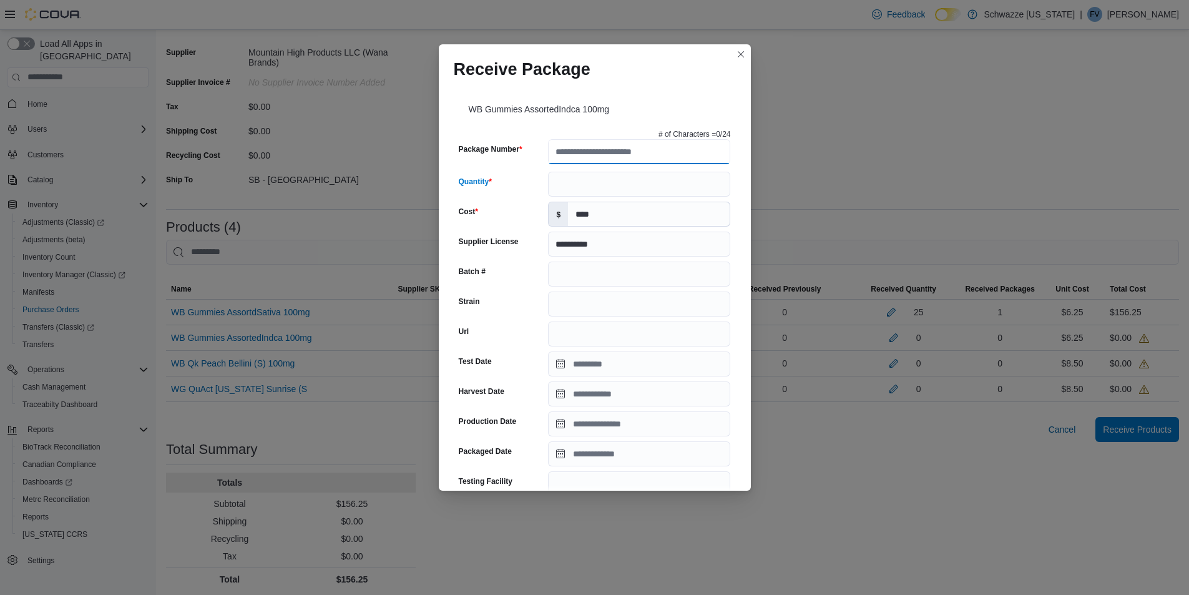
click at [576, 157] on input "Package Number" at bounding box center [639, 151] width 182 height 25
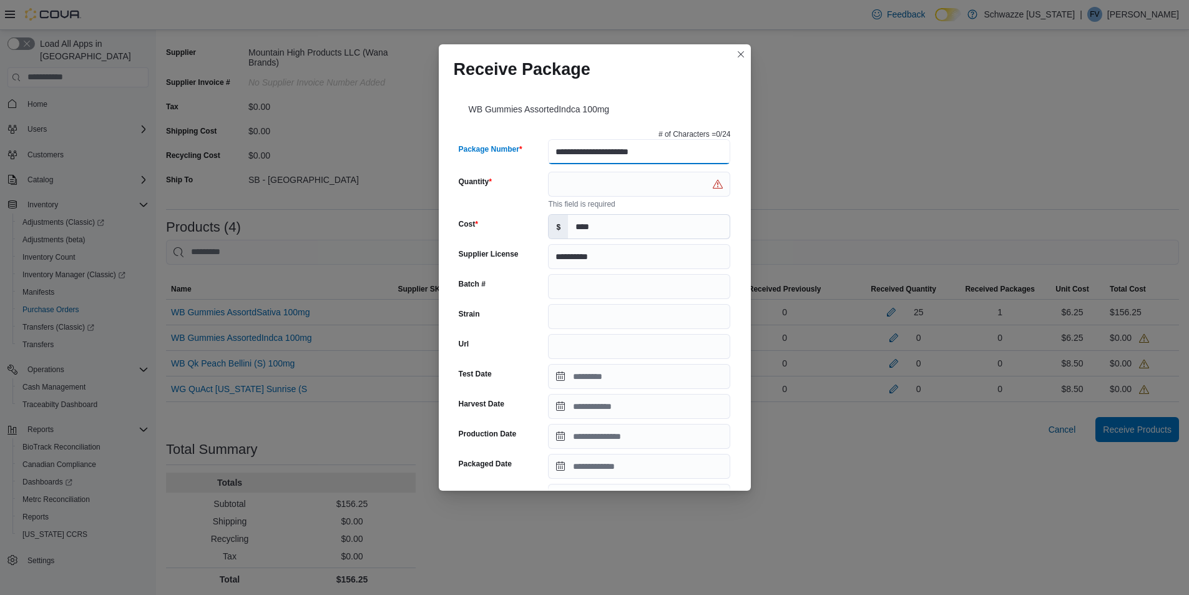
type input "**********"
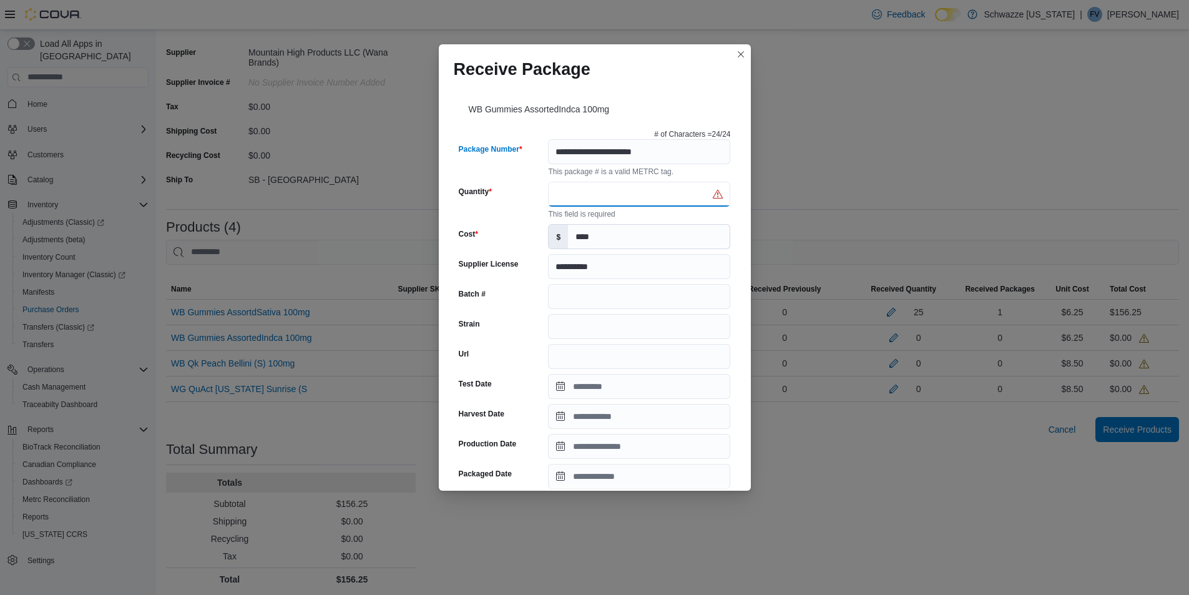
click at [586, 203] on input "Quantity" at bounding box center [639, 194] width 182 height 25
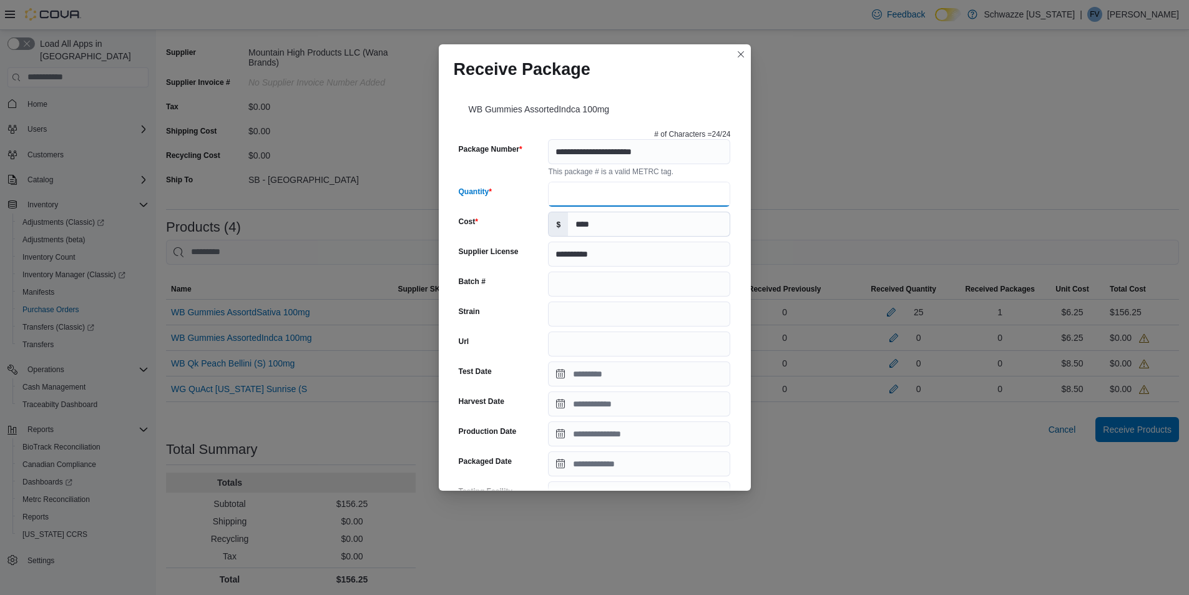
type input "**"
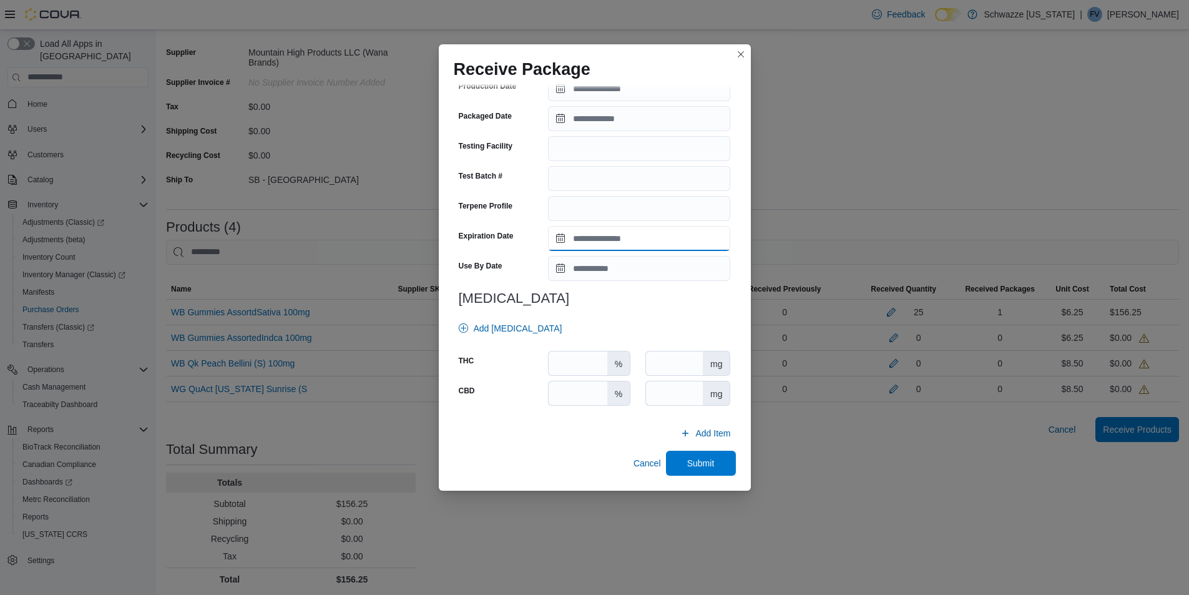
click at [557, 236] on input "Expiration Date" at bounding box center [639, 238] width 182 height 25
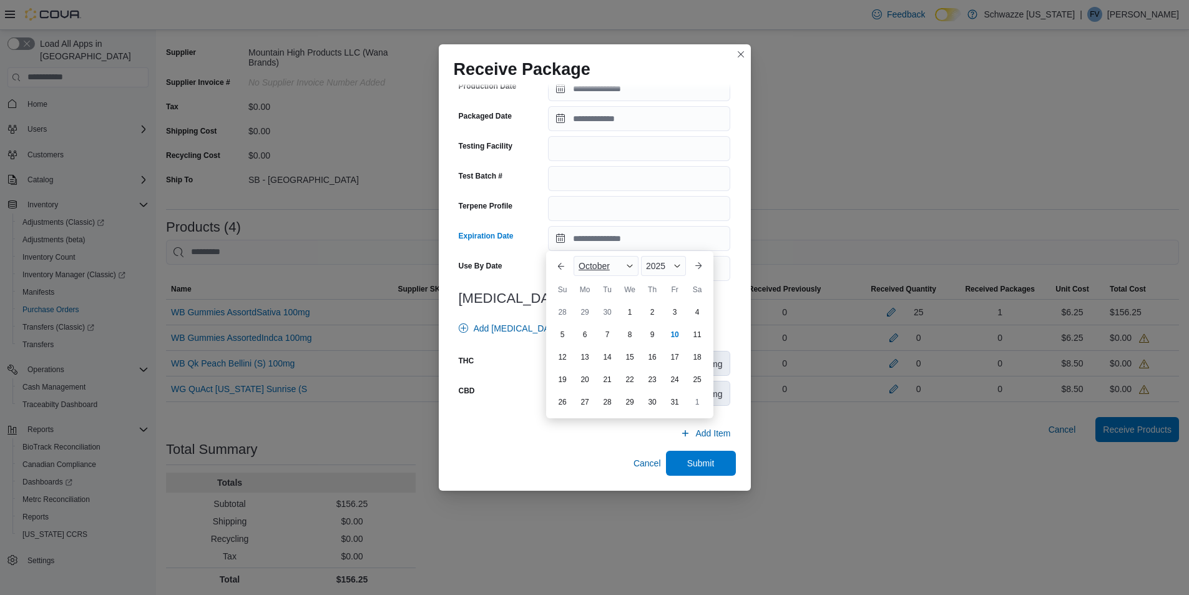
click at [590, 264] on span "October" at bounding box center [593, 266] width 31 height 10
click at [599, 391] on div "August" at bounding box center [617, 390] width 82 height 15
click at [658, 274] on div "2025" at bounding box center [663, 266] width 46 height 20
click at [665, 278] on div "2026" at bounding box center [670, 279] width 57 height 15
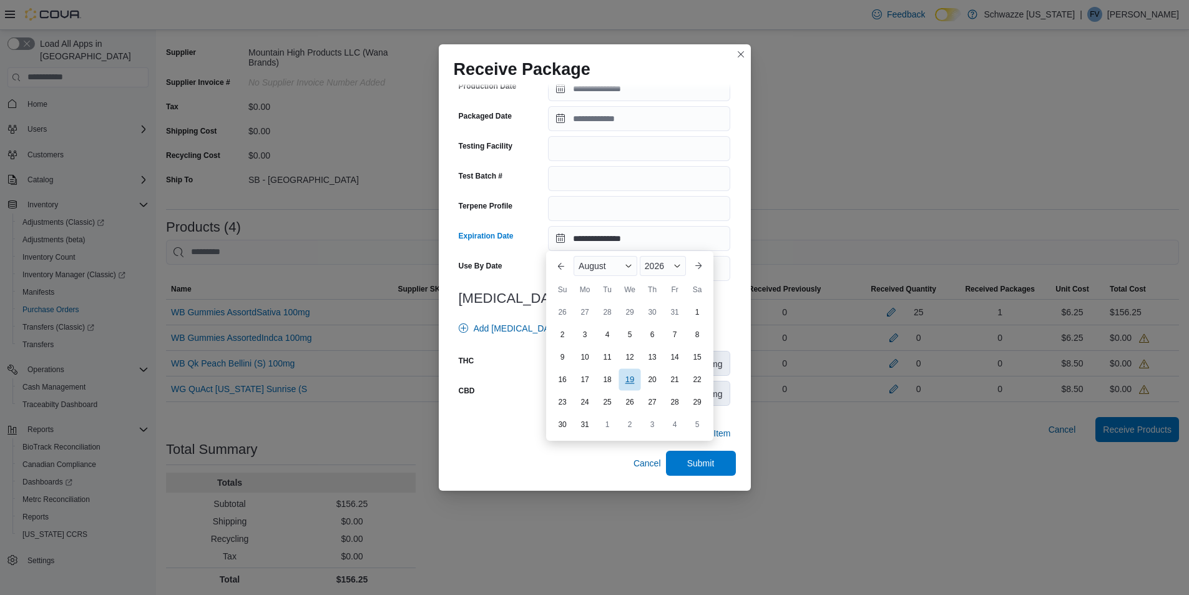
click at [632, 379] on div "19" at bounding box center [629, 380] width 22 height 22
type input "**********"
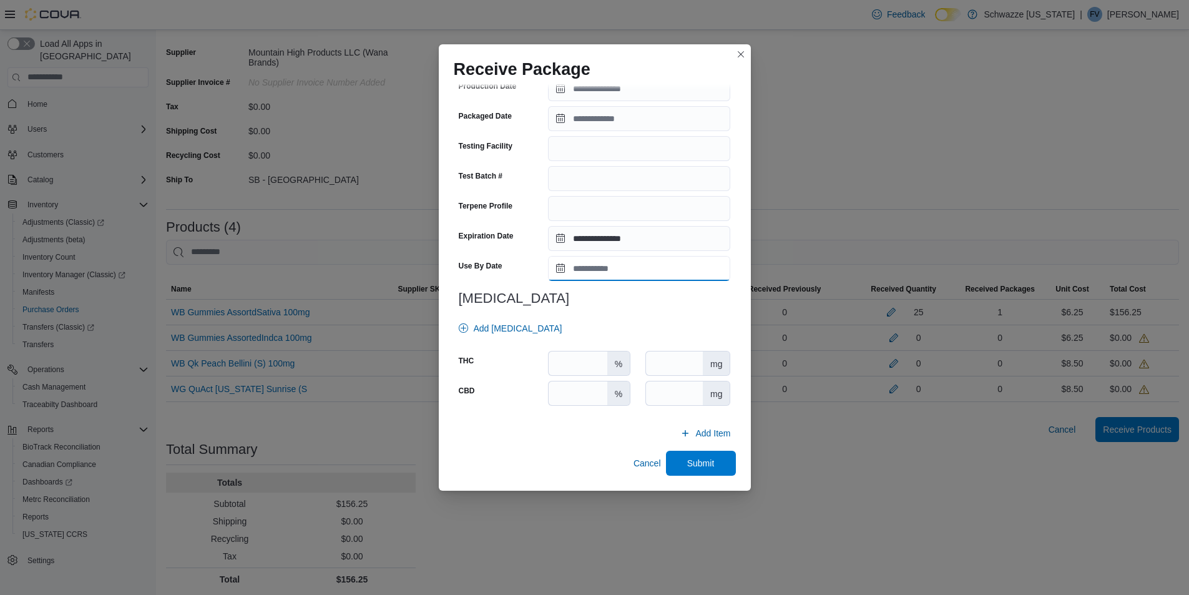
click at [597, 271] on input "Use By Date" at bounding box center [639, 268] width 182 height 25
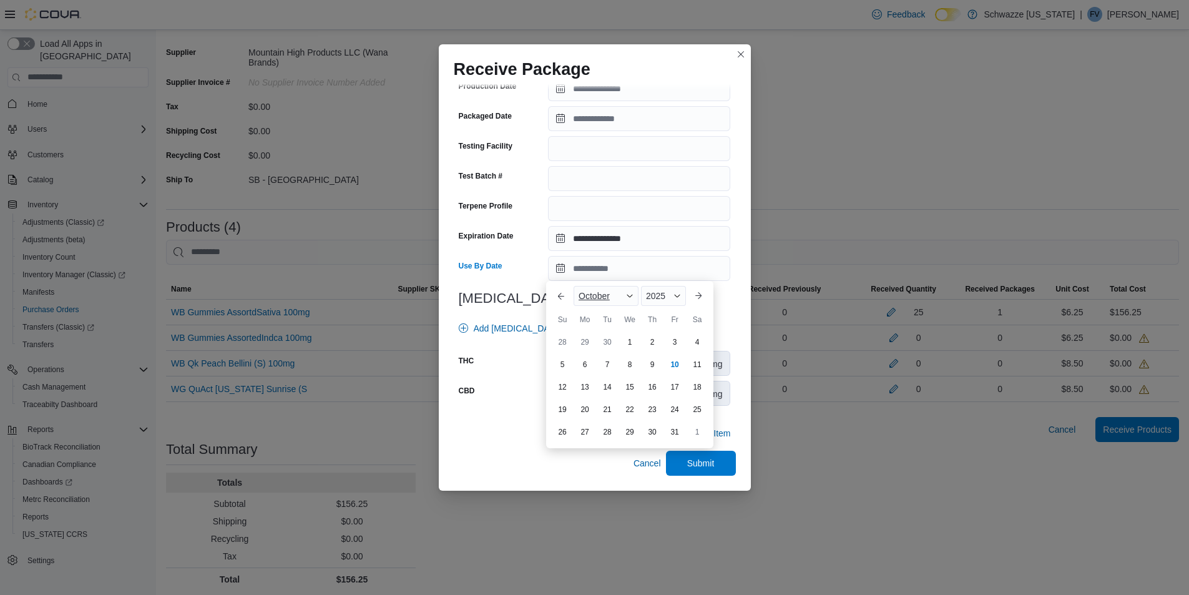
click at [591, 302] on div "October" at bounding box center [605, 296] width 65 height 20
click at [608, 418] on div "August" at bounding box center [617, 420] width 82 height 15
click at [675, 296] on span "Button. Open the year selector. 2025 is currently selected." at bounding box center [676, 295] width 7 height 7
click at [661, 310] on div "2026" at bounding box center [670, 309] width 57 height 15
click at [627, 407] on div "19" at bounding box center [629, 410] width 22 height 22
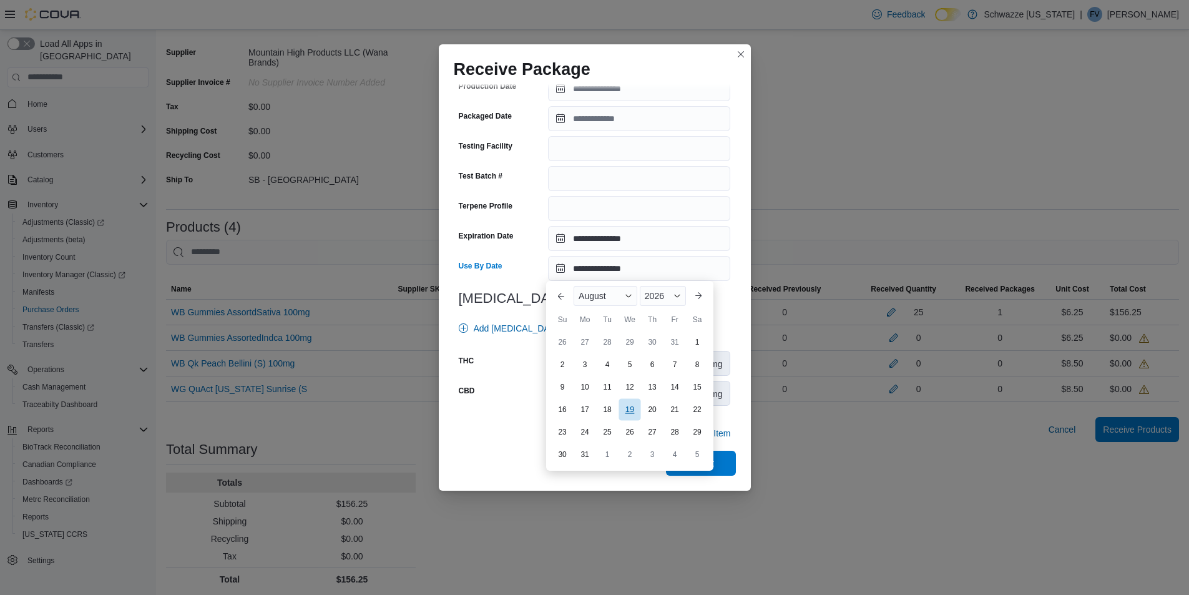
type input "**********"
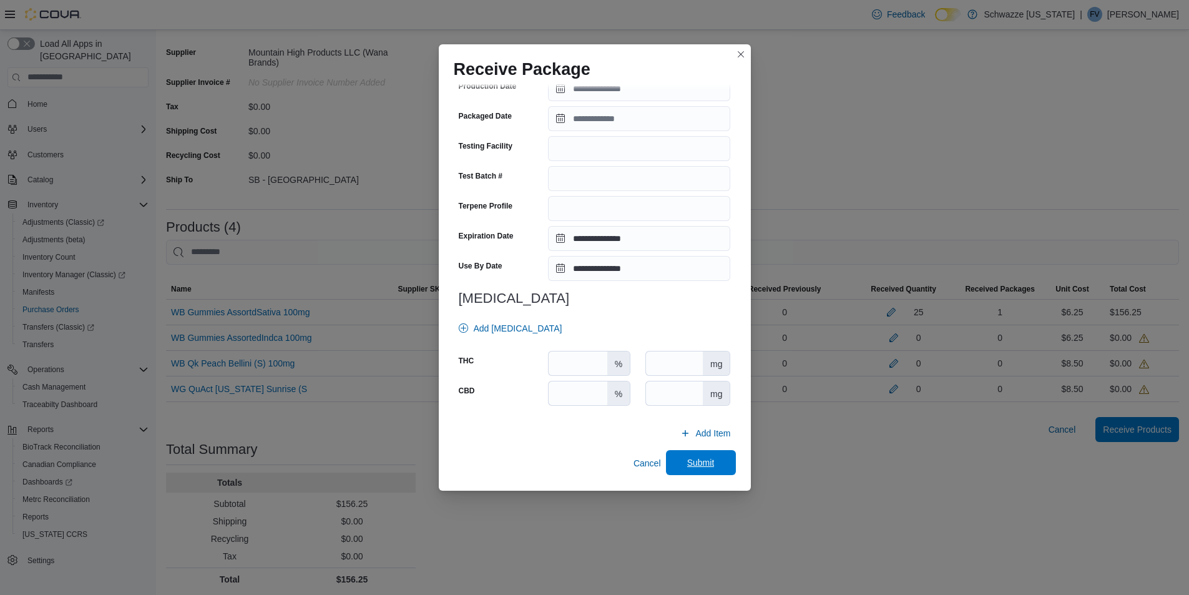
click at [689, 464] on span "Submit" at bounding box center [700, 462] width 27 height 12
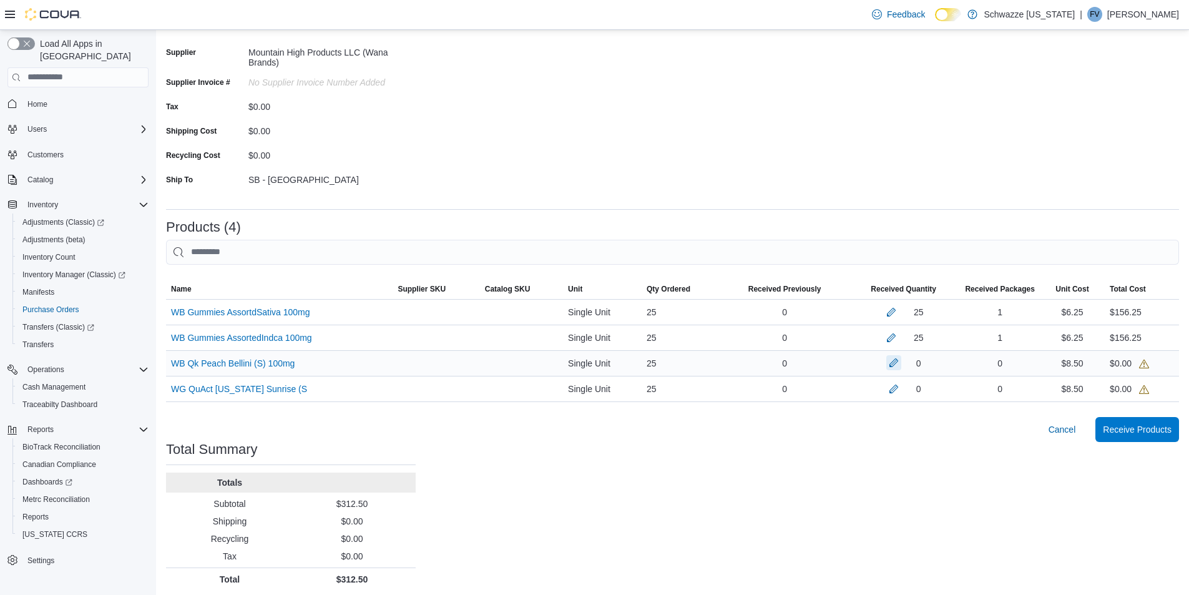
click at [901, 364] on button "button" at bounding box center [893, 362] width 15 height 15
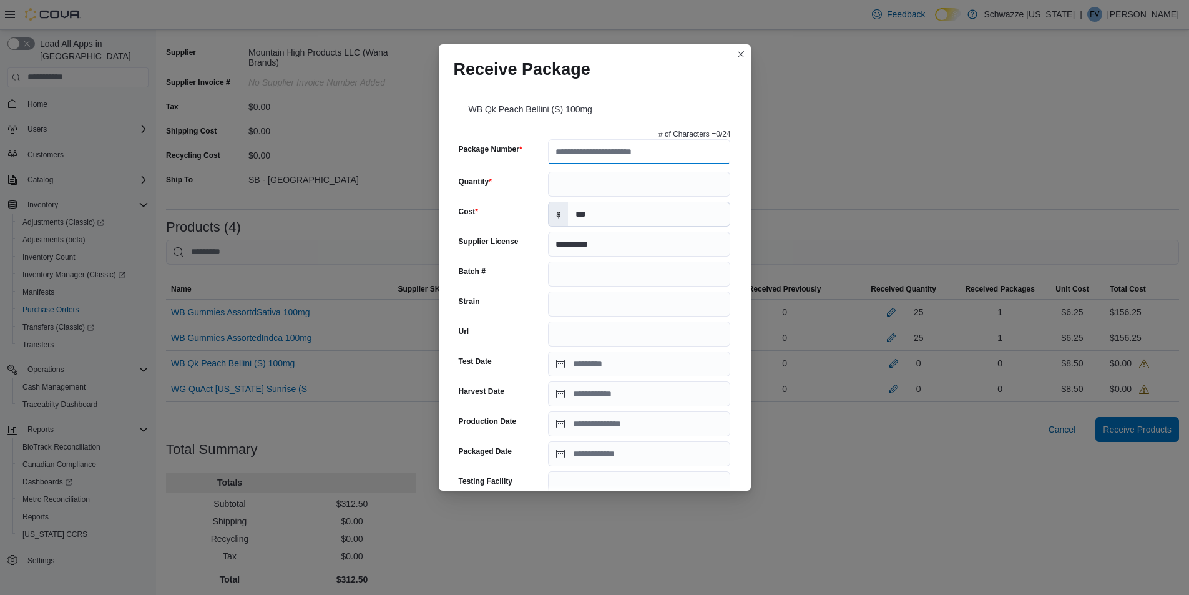
click at [603, 145] on input "Package Number" at bounding box center [639, 151] width 182 height 25
type input "**********"
click at [590, 190] on input "Quantity" at bounding box center [639, 184] width 182 height 25
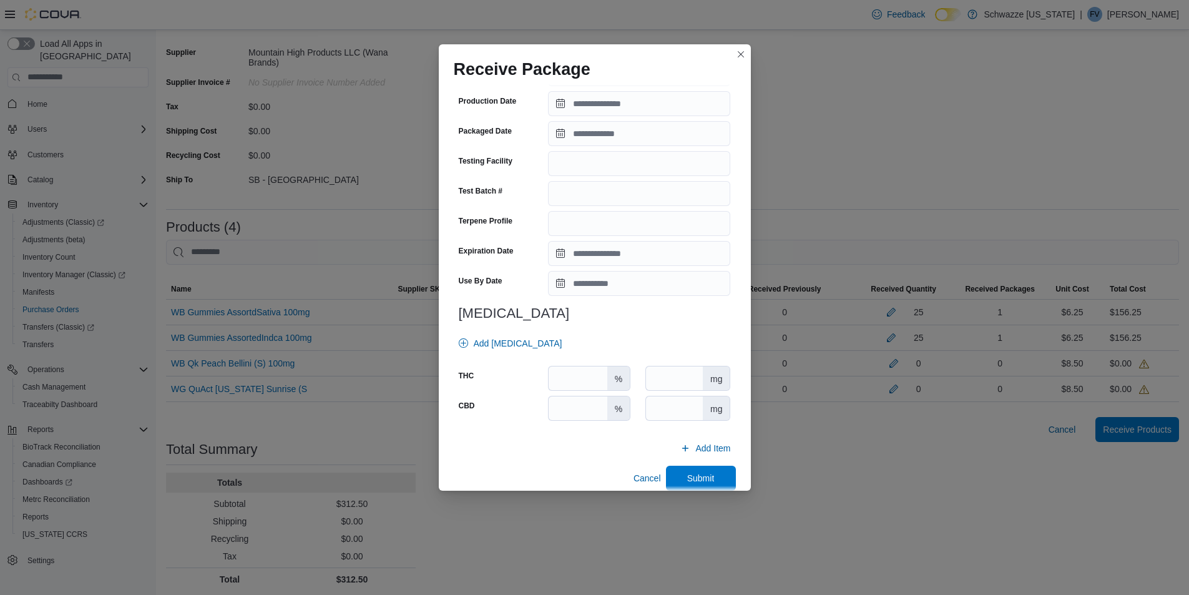
scroll to position [345, 0]
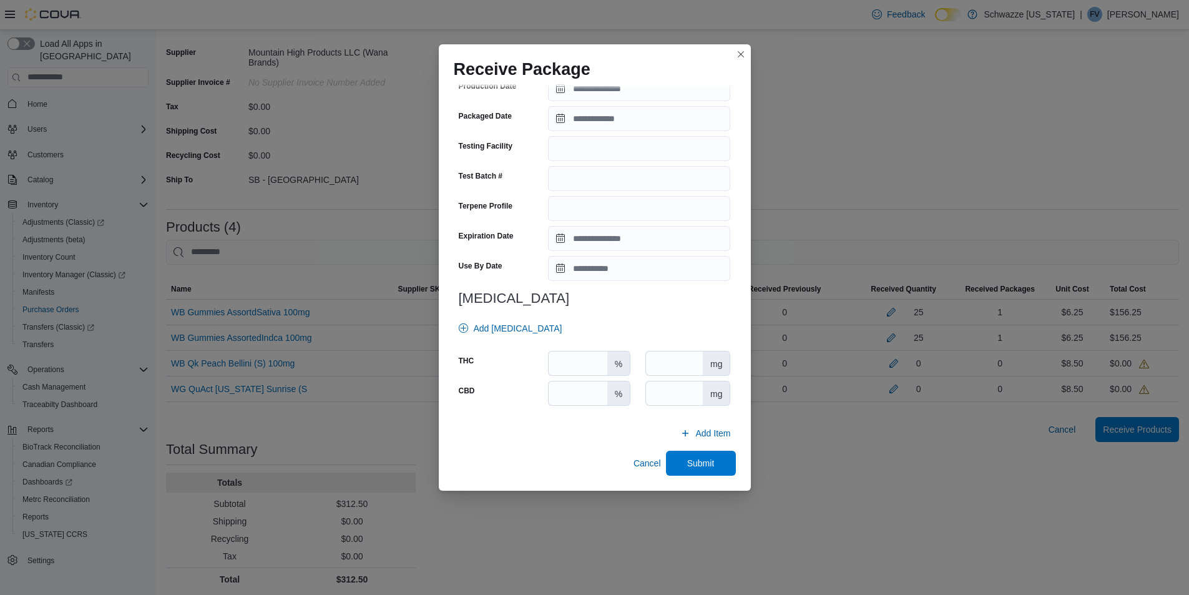
type input "**"
click at [558, 241] on input "Expiration Date" at bounding box center [639, 238] width 182 height 25
click at [603, 274] on div "October" at bounding box center [605, 266] width 65 height 20
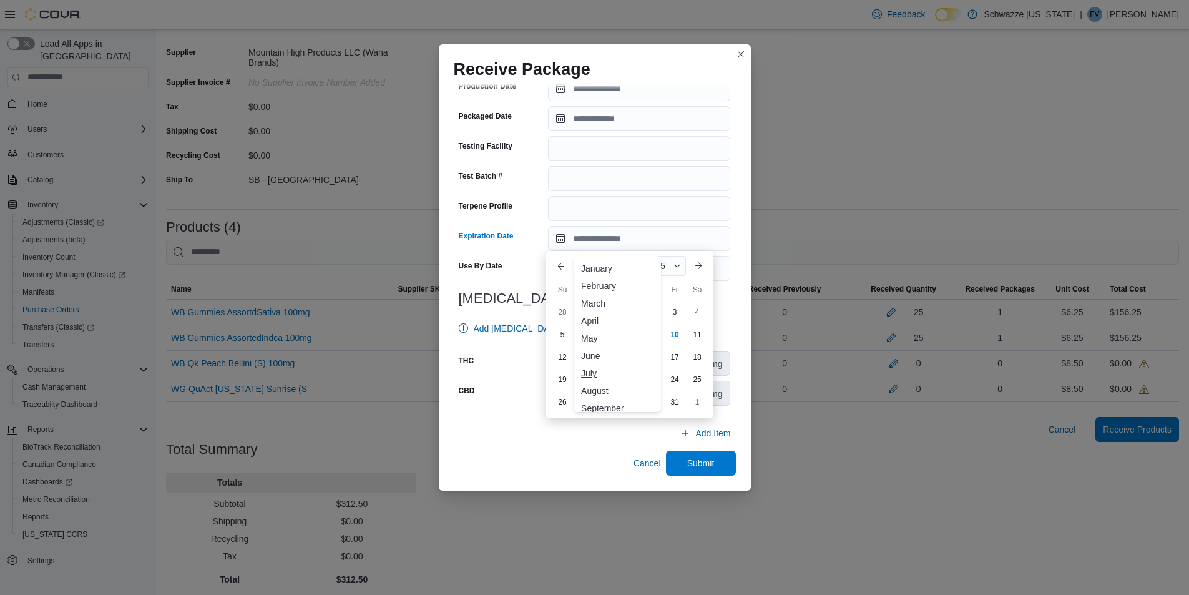
click at [603, 371] on div "July" at bounding box center [617, 373] width 82 height 15
click at [658, 273] on div "2025" at bounding box center [661, 266] width 50 height 20
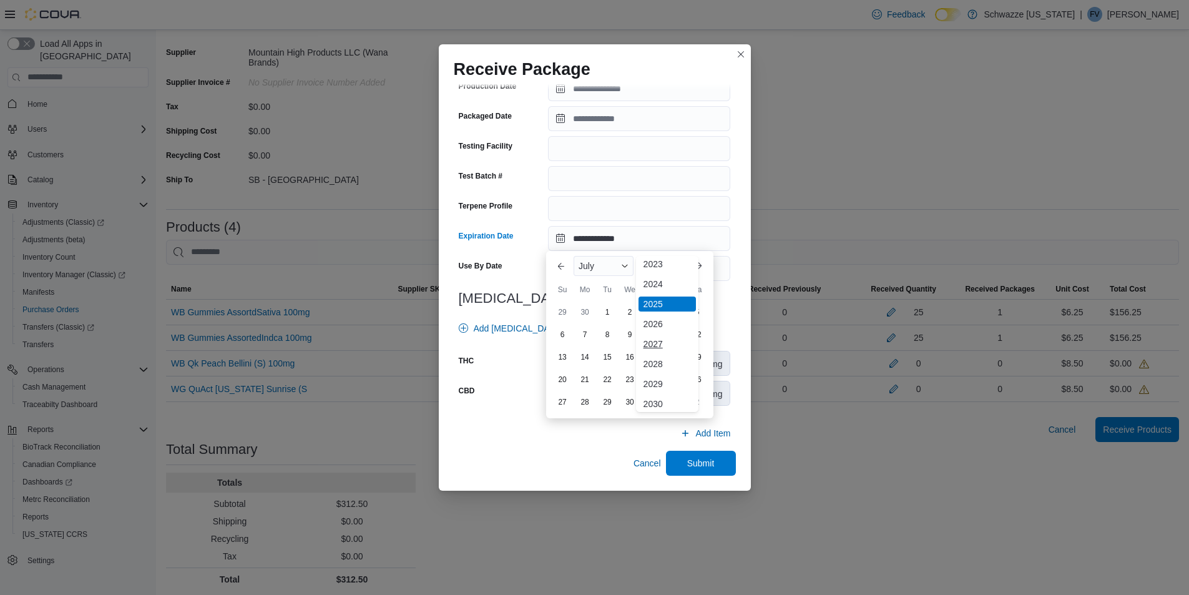
scroll to position [149, 0]
click at [675, 278] on div "2026" at bounding box center [666, 279] width 57 height 15
click at [645, 380] on div "23" at bounding box center [652, 380] width 22 height 22
type input "**********"
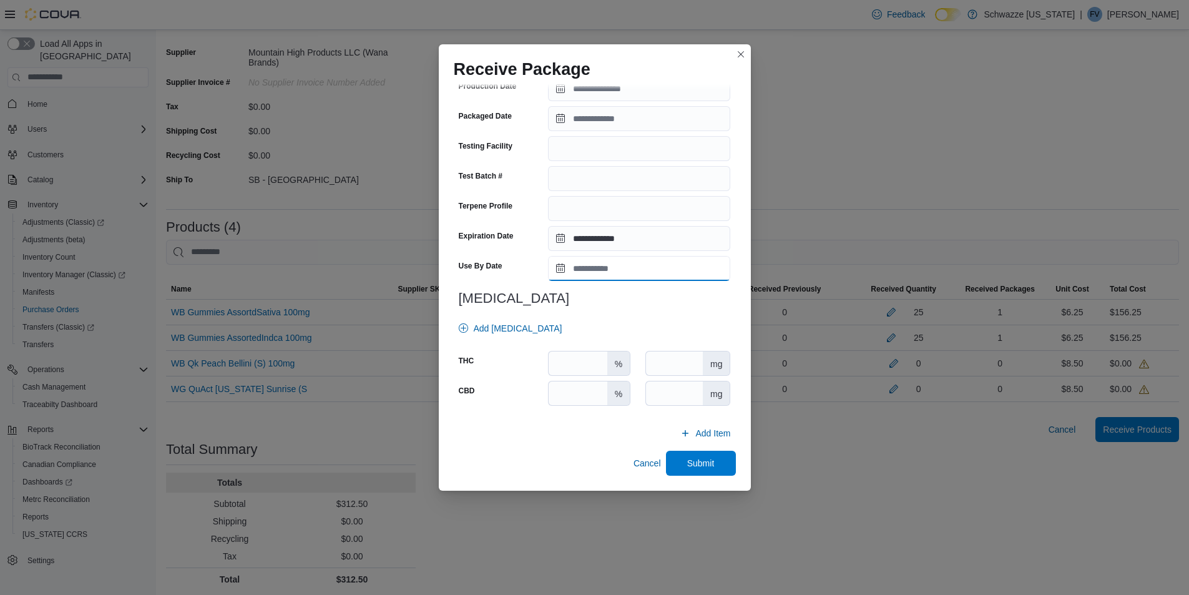
click at [608, 272] on input "Use By Date" at bounding box center [639, 268] width 182 height 25
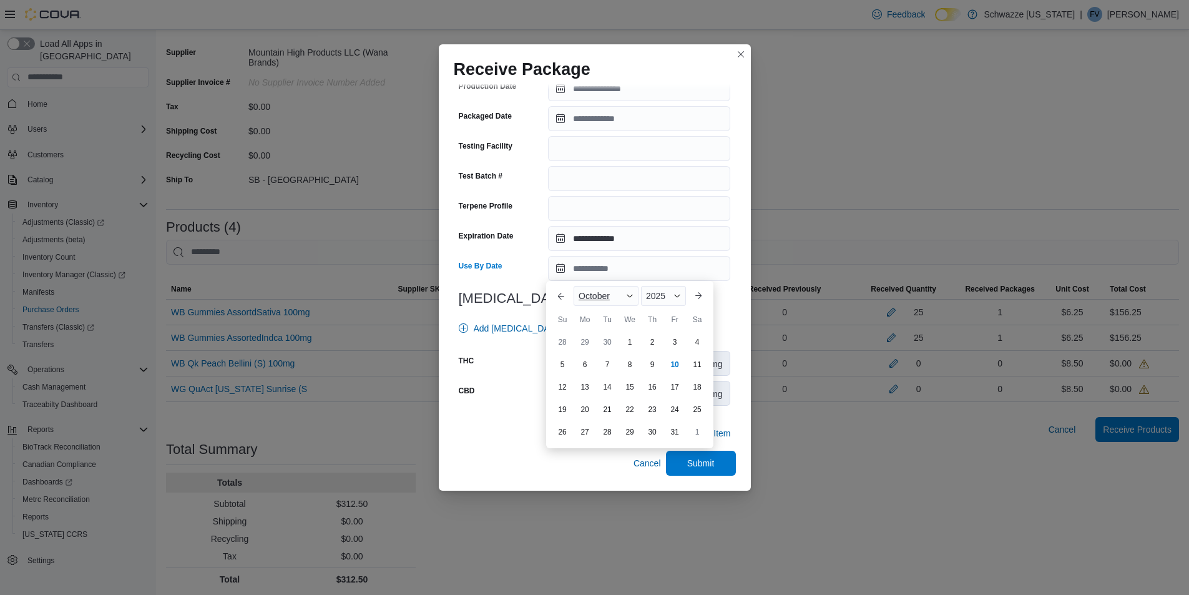
click at [593, 293] on span "October" at bounding box center [593, 296] width 31 height 10
click at [589, 402] on div "July" at bounding box center [617, 403] width 82 height 15
click at [659, 292] on span "2025" at bounding box center [650, 296] width 19 height 10
click at [651, 308] on div "2026" at bounding box center [666, 309] width 57 height 15
click at [645, 414] on div "23" at bounding box center [652, 410] width 22 height 22
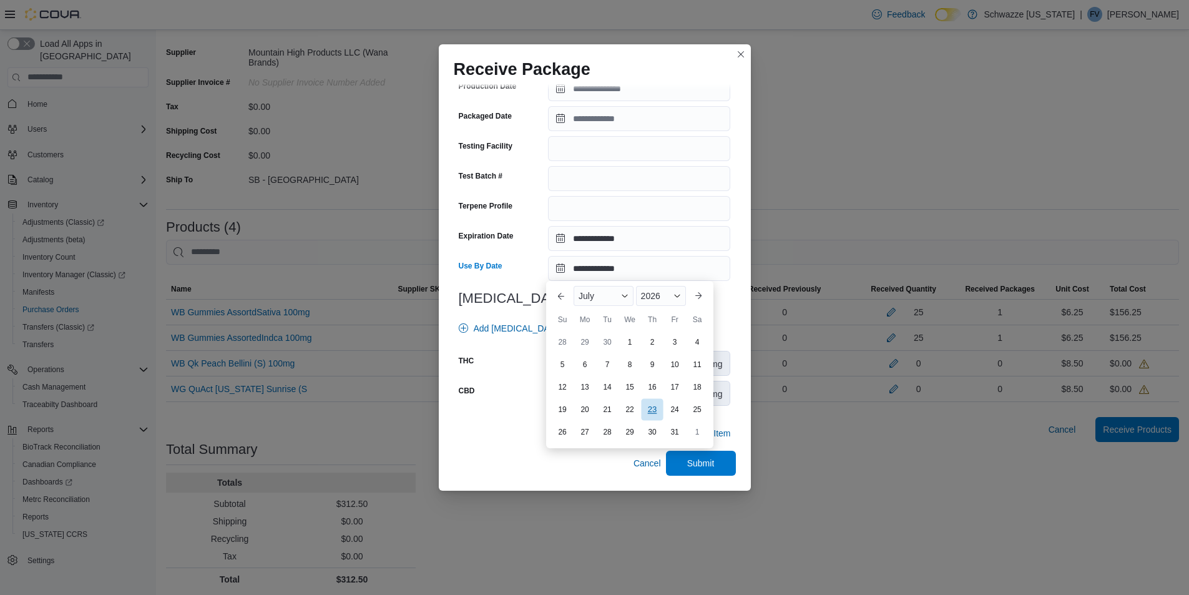
type input "**********"
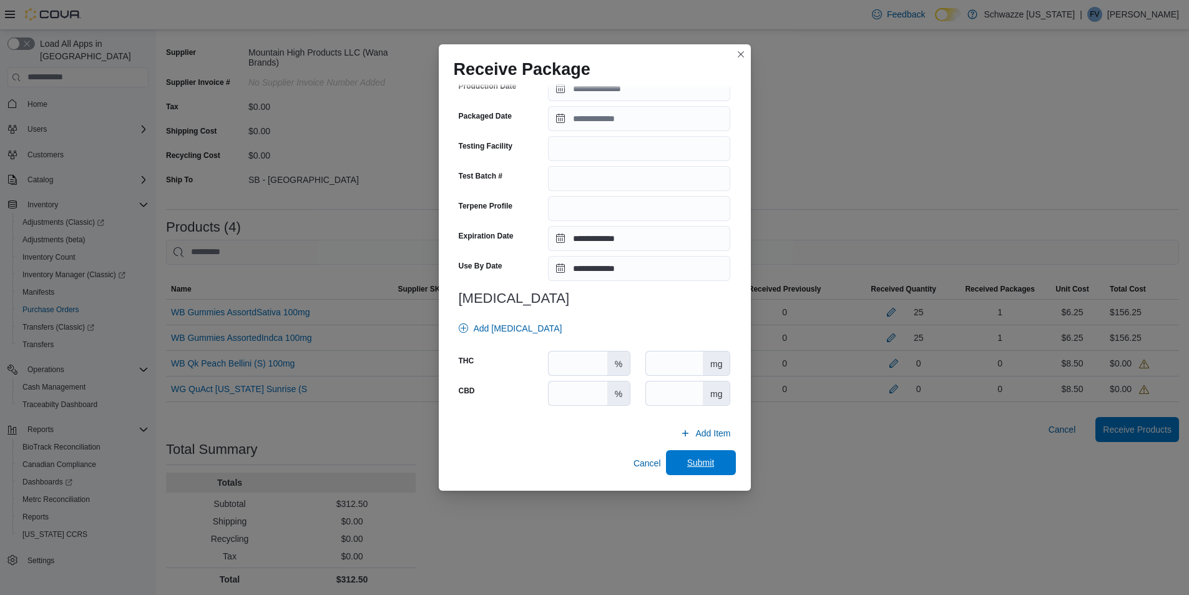
click at [698, 466] on span "Submit" at bounding box center [700, 462] width 27 height 12
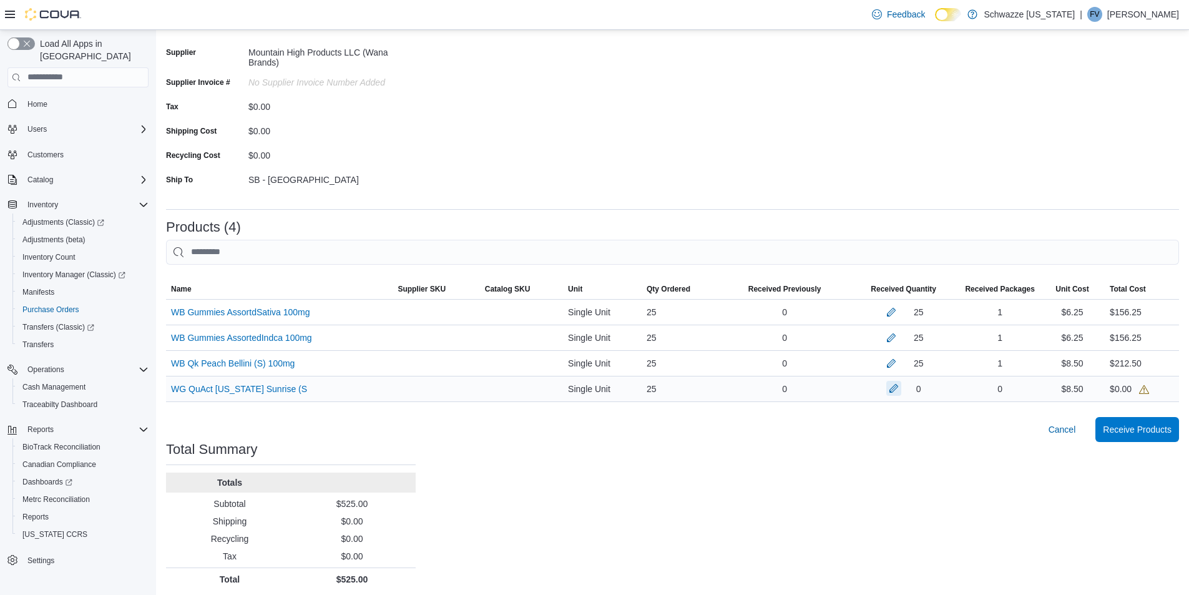
click at [897, 389] on button "button" at bounding box center [893, 388] width 15 height 15
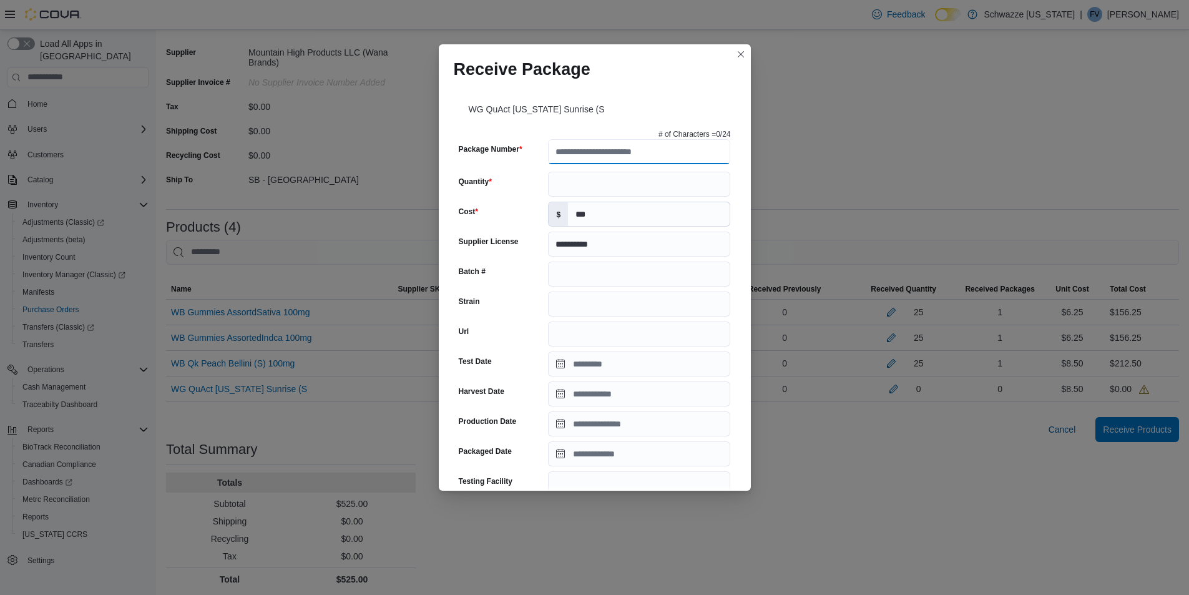
click at [581, 142] on input "Package Number" at bounding box center [639, 151] width 182 height 25
type input "**********"
click at [572, 180] on div "**********" at bounding box center [595, 437] width 282 height 627
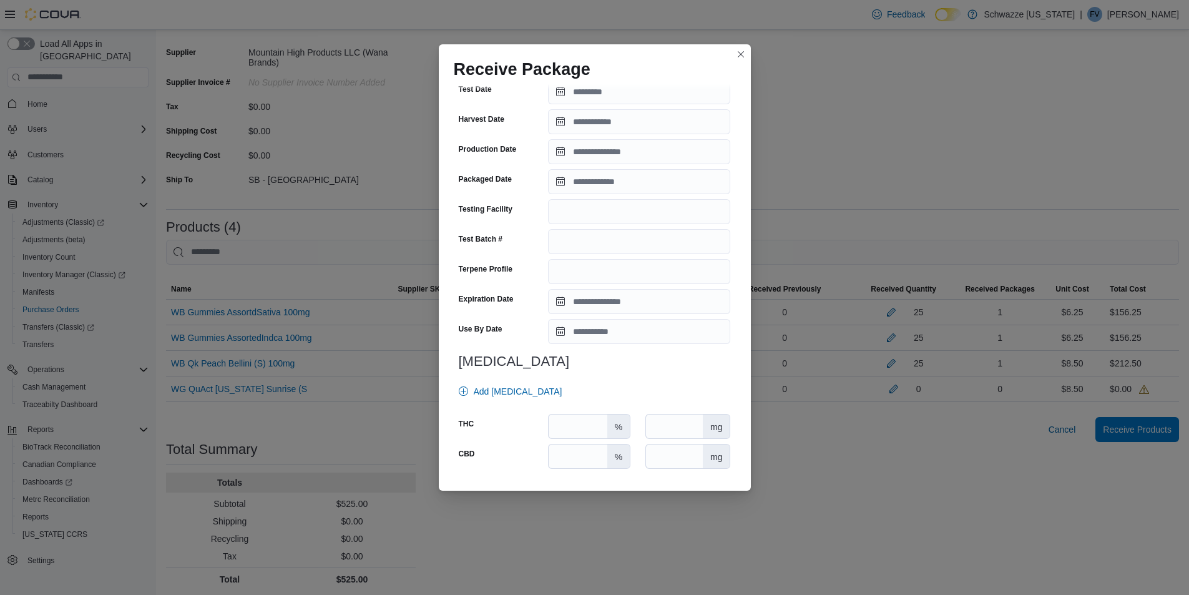
scroll to position [345, 0]
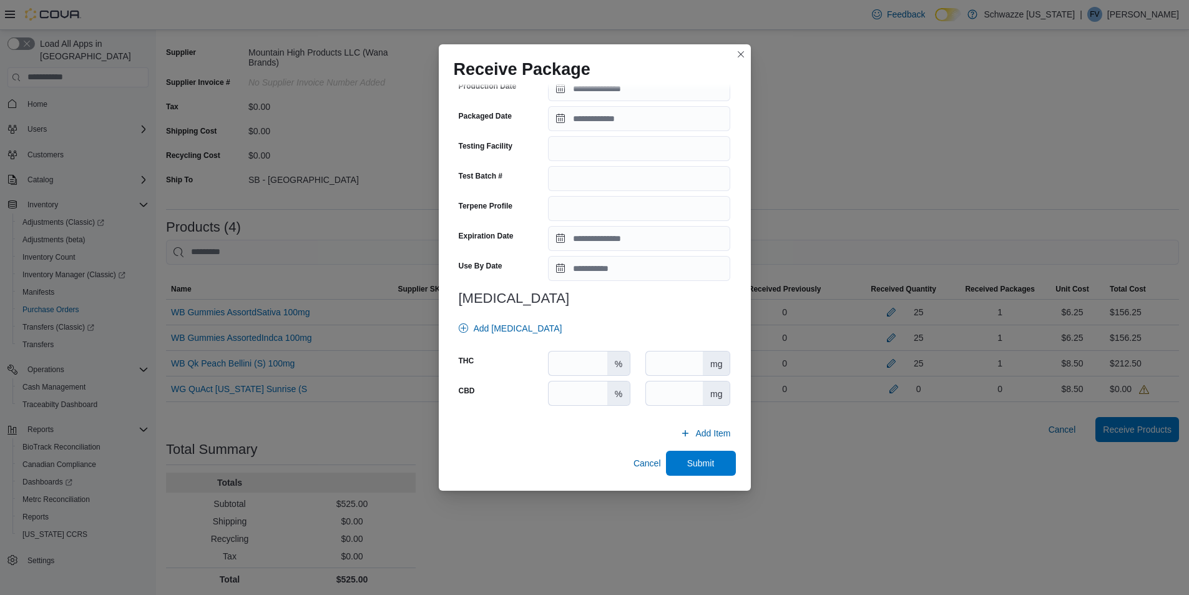
type input "**"
click at [564, 246] on input "Expiration Date" at bounding box center [639, 238] width 182 height 25
click at [582, 270] on span "October" at bounding box center [593, 266] width 31 height 10
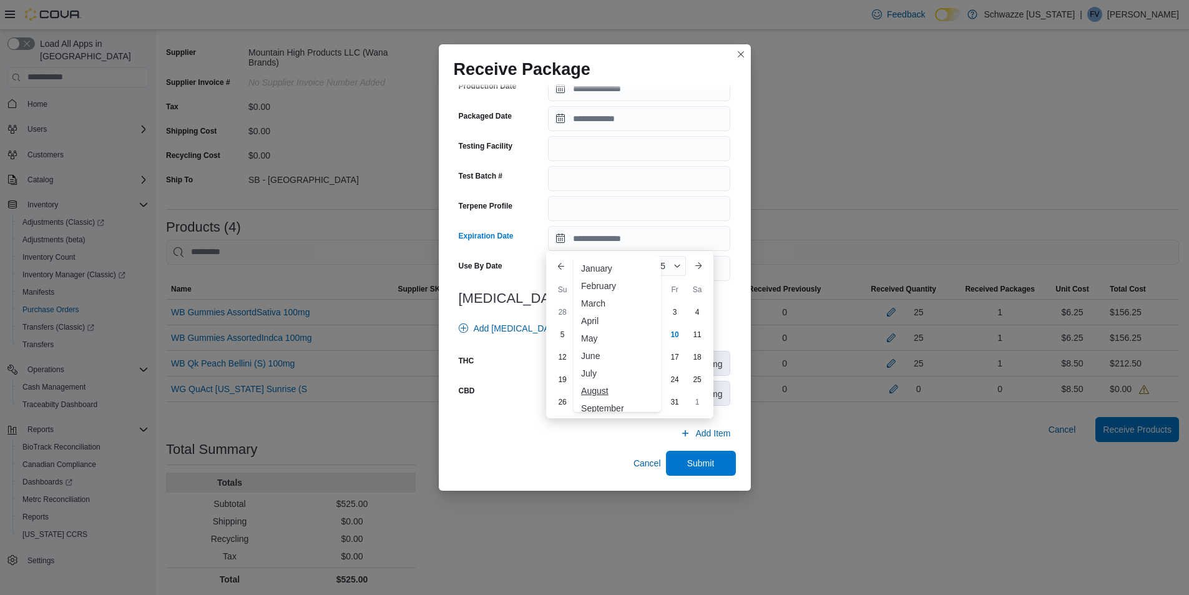
click at [598, 393] on div "August" at bounding box center [617, 390] width 82 height 15
click at [665, 251] on div "[DATE]" at bounding box center [629, 266] width 122 height 30
click at [671, 260] on div "2025" at bounding box center [663, 266] width 46 height 20
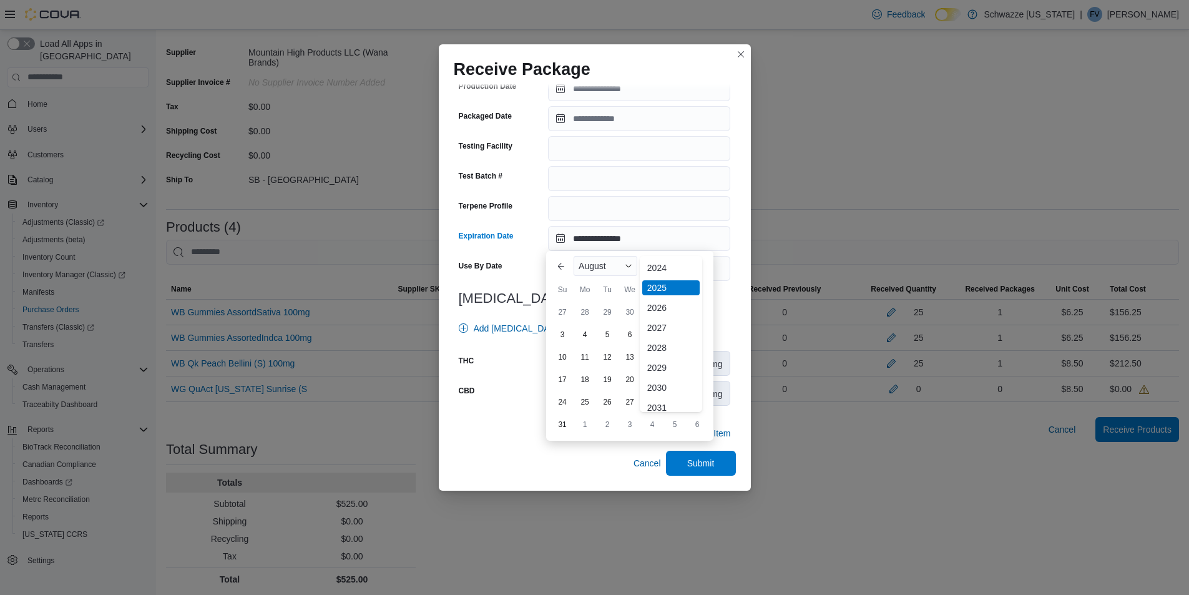
scroll to position [149, 0]
click at [656, 281] on div "2026" at bounding box center [670, 279] width 57 height 15
click at [653, 408] on div "27" at bounding box center [652, 402] width 22 height 22
type input "**********"
click at [615, 265] on input "Use By Date" at bounding box center [639, 268] width 182 height 25
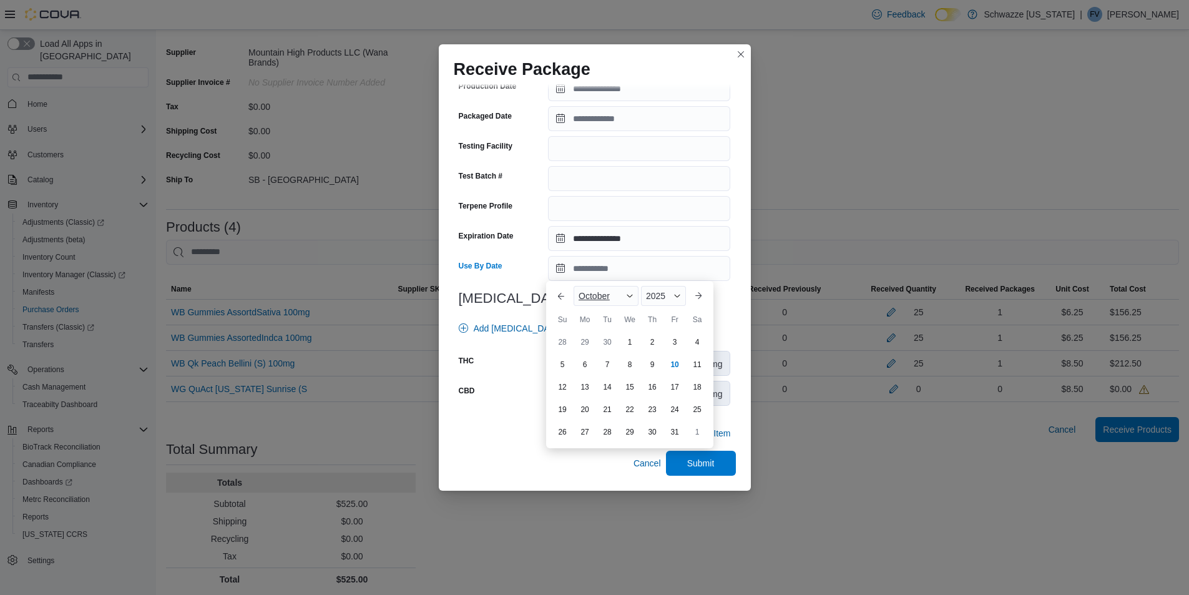
click at [598, 296] on span "October" at bounding box center [593, 296] width 31 height 10
click at [596, 426] on div "August" at bounding box center [617, 420] width 82 height 15
click at [672, 306] on div "[DATE]" at bounding box center [629, 296] width 122 height 30
click at [671, 300] on div "2025" at bounding box center [663, 296] width 46 height 20
click at [661, 309] on div "2026" at bounding box center [670, 309] width 57 height 15
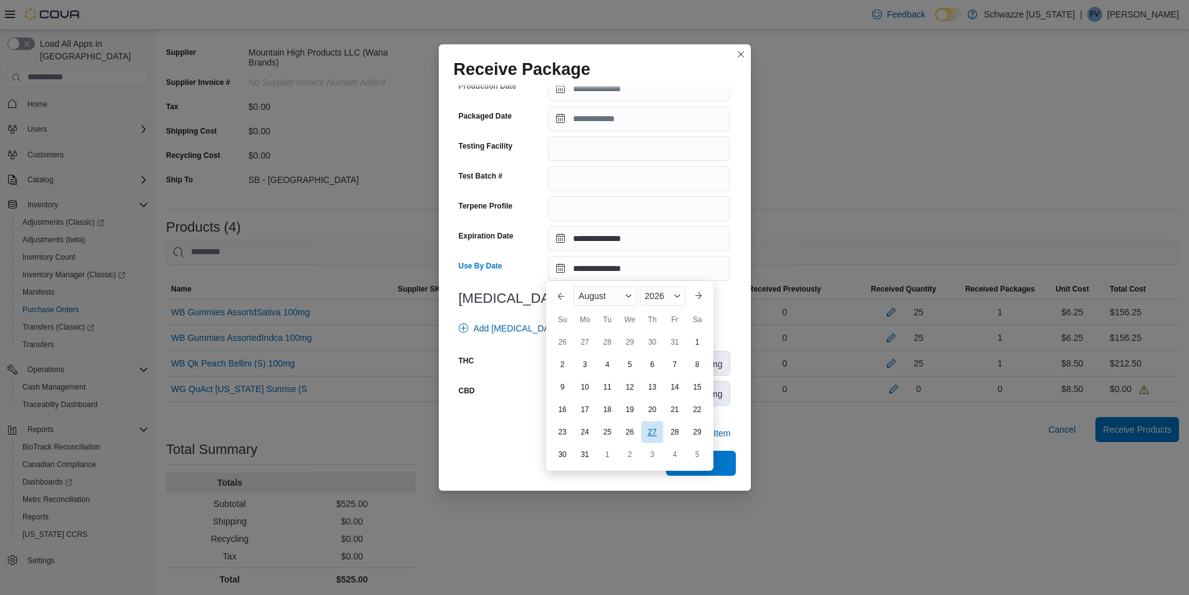
click at [653, 433] on div "27" at bounding box center [652, 432] width 22 height 22
type input "**********"
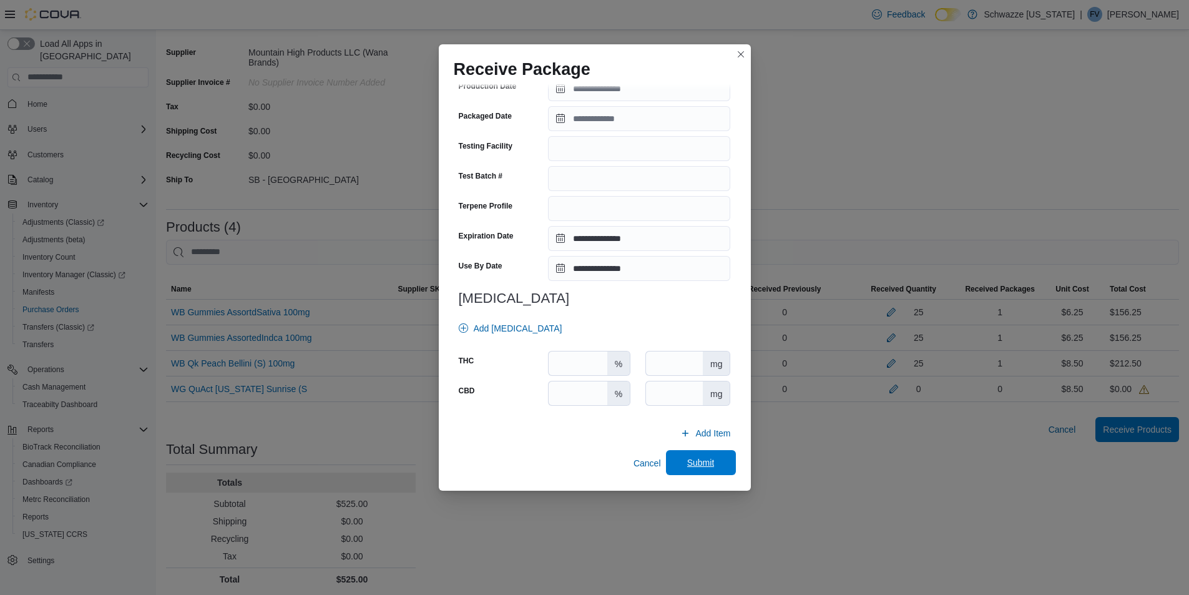
click at [693, 459] on span "Submit" at bounding box center [700, 462] width 27 height 12
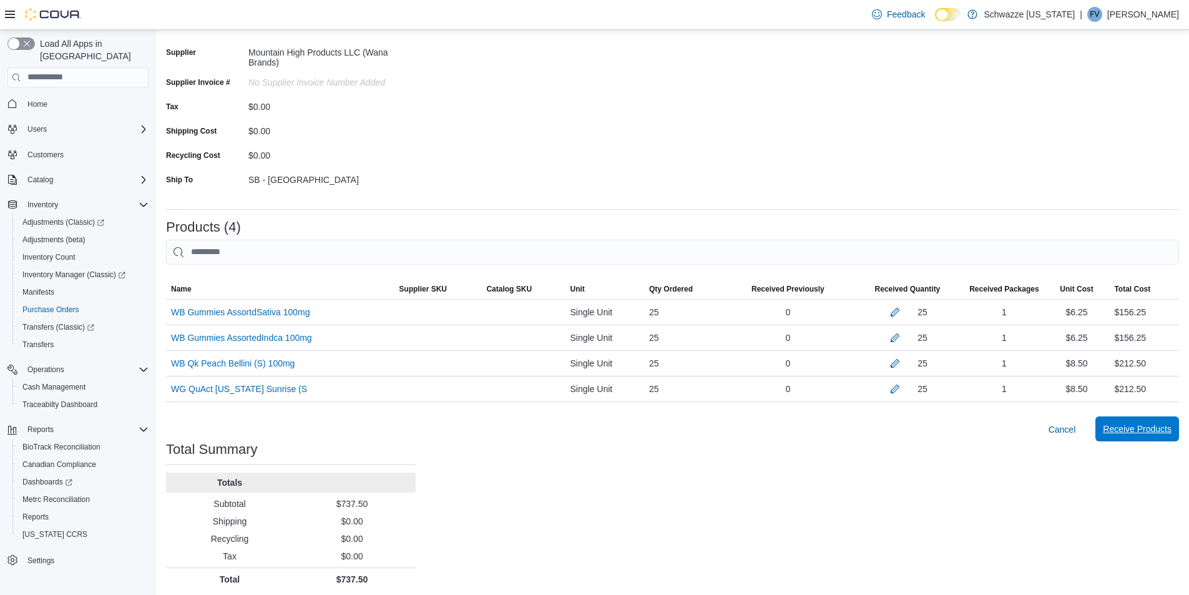
click at [1171, 435] on span "Receive Products" at bounding box center [1137, 428] width 69 height 25
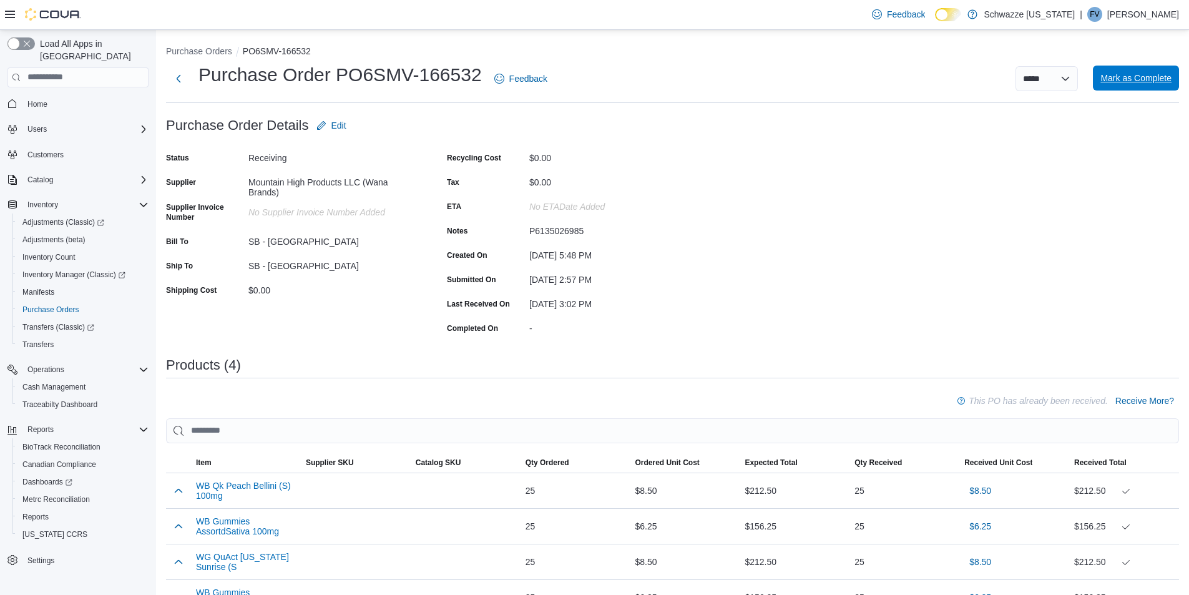
click at [1152, 80] on span "Mark as Complete" at bounding box center [1135, 78] width 71 height 12
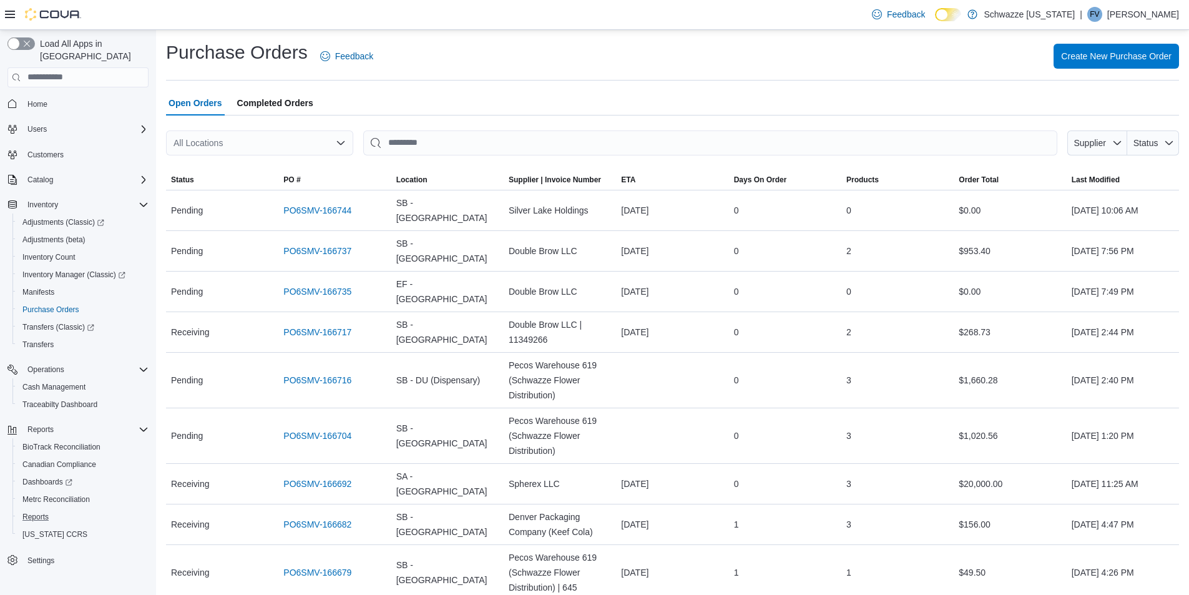
click at [87, 508] on button "Reports" at bounding box center [82, 516] width 141 height 17
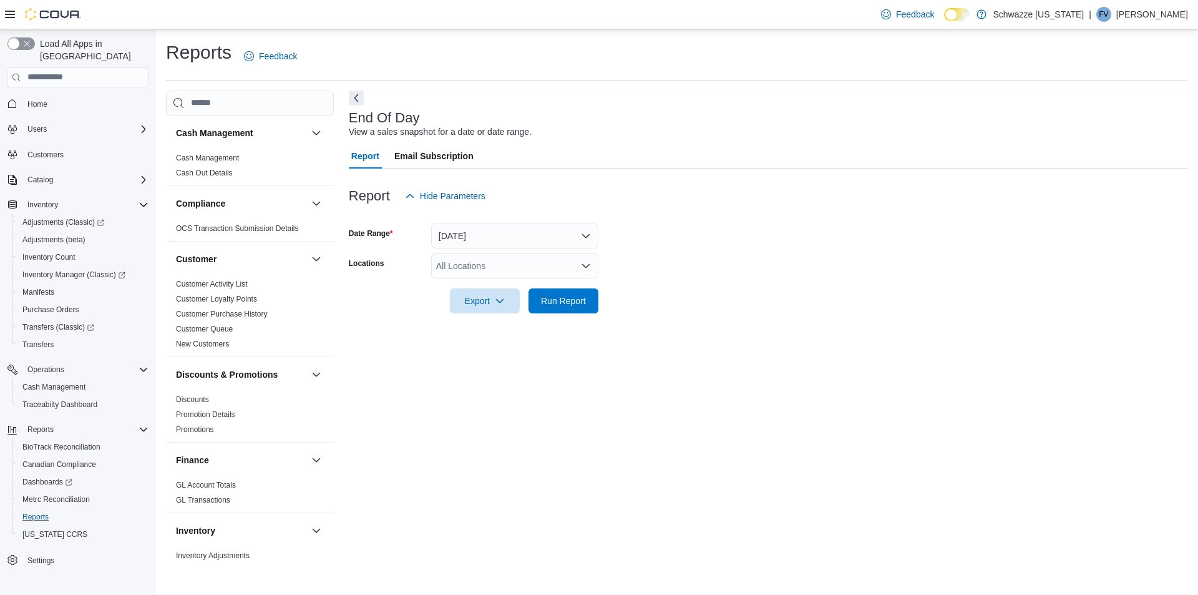
click at [12, 508] on button "Reports" at bounding box center [82, 516] width 141 height 17
click at [538, 270] on div "All Locations" at bounding box center [514, 265] width 167 height 25
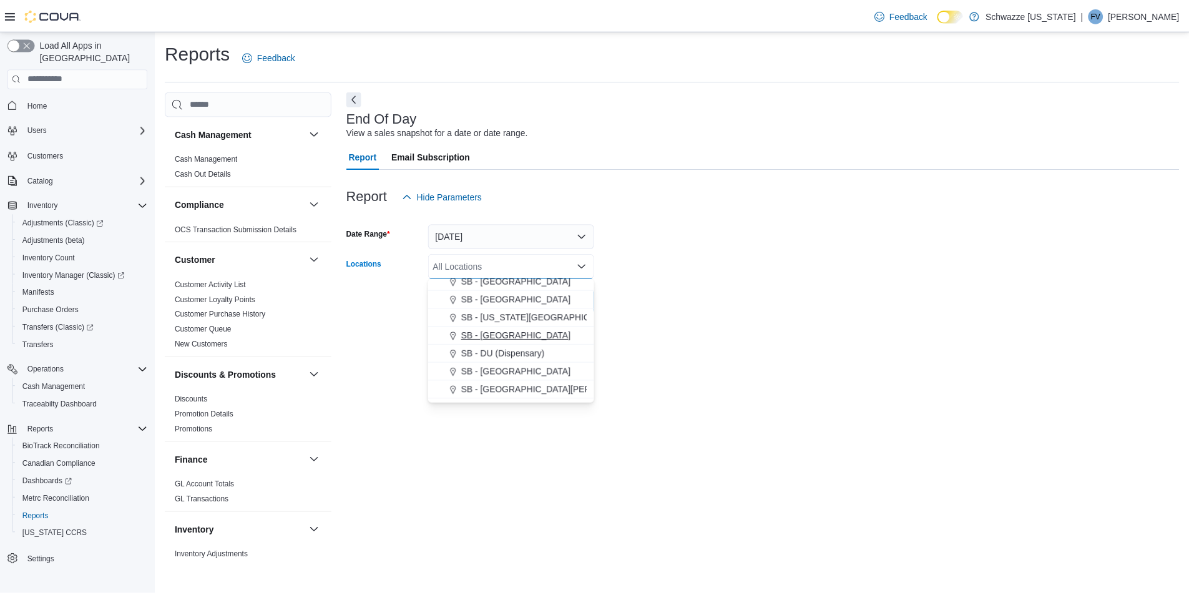
scroll to position [374, 0]
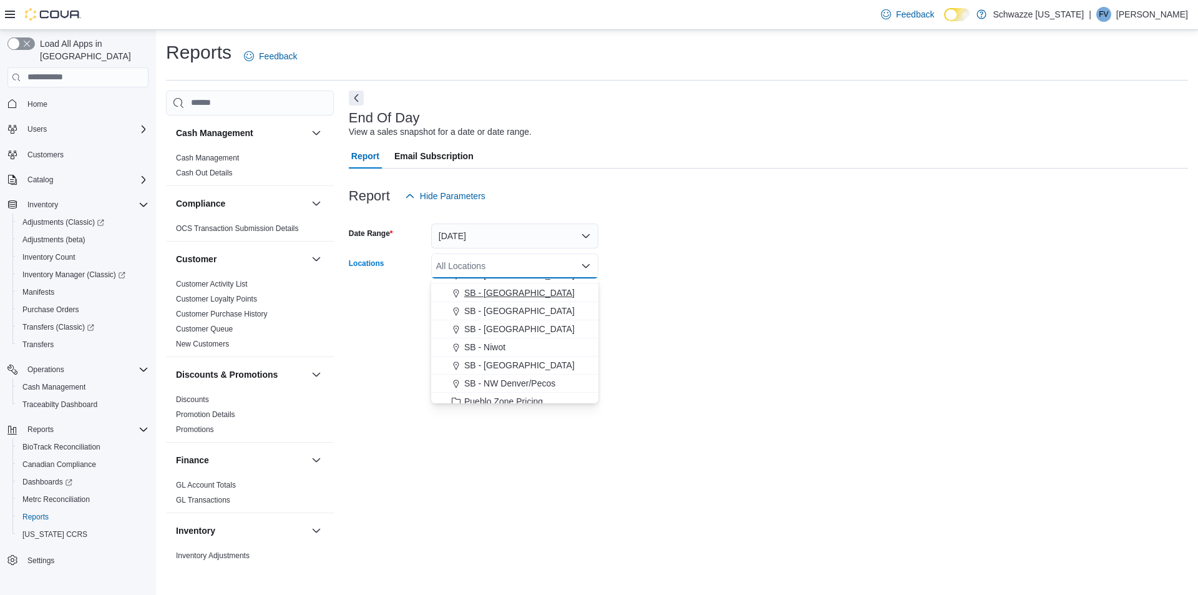
click at [517, 293] on span "SB - [GEOGRAPHIC_DATA]" at bounding box center [519, 292] width 110 height 12
click at [761, 278] on form "Date Range [DATE] Locations SB - [GEOGRAPHIC_DATA] Combo box. Selected. SB - [G…" at bounding box center [768, 260] width 839 height 105
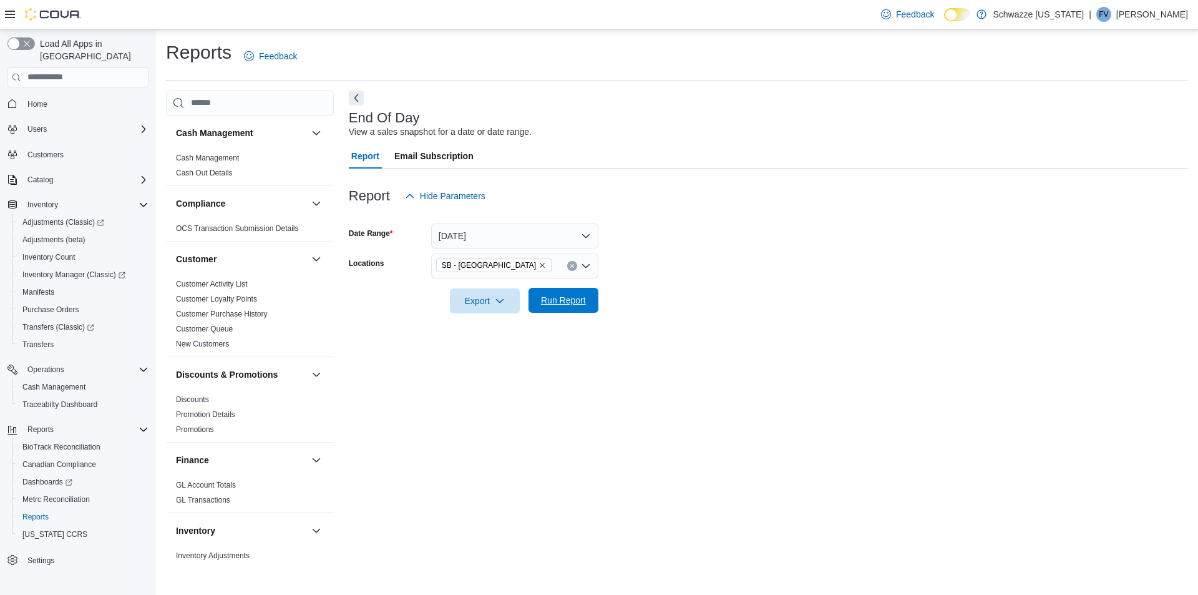
click at [544, 291] on span "Run Report" at bounding box center [563, 300] width 55 height 25
